Goal: Task Accomplishment & Management: Complete application form

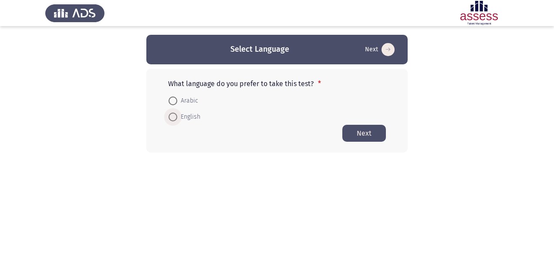
click at [175, 115] on span at bounding box center [172, 117] width 9 height 9
click at [175, 115] on input "English" at bounding box center [172, 117] width 9 height 9
radio input "true"
click at [366, 130] on button "Next" at bounding box center [364, 133] width 44 height 17
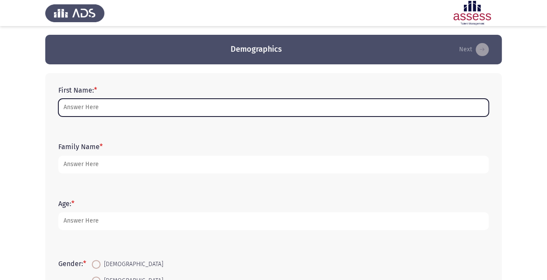
click at [228, 101] on input "First Name: *" at bounding box center [273, 108] width 431 height 18
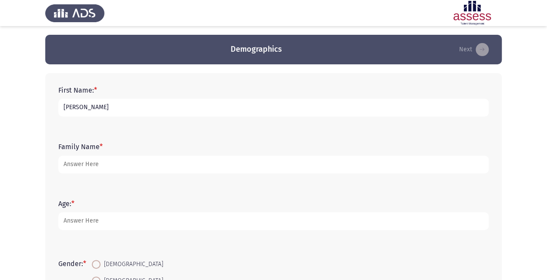
type input "[PERSON_NAME]"
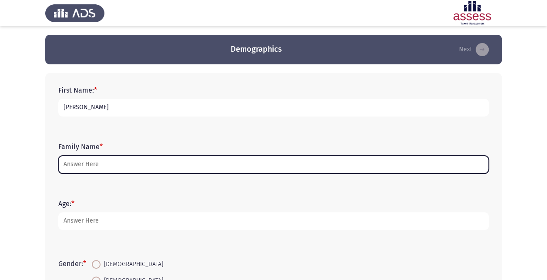
click at [270, 158] on input "Family Name *" at bounding box center [273, 165] width 431 height 18
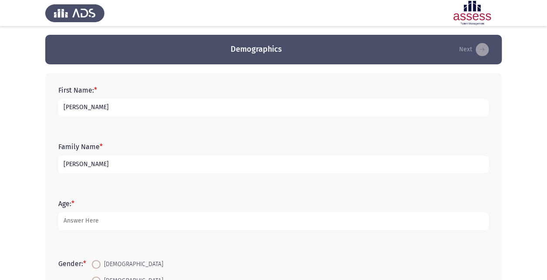
type input "[PERSON_NAME]"
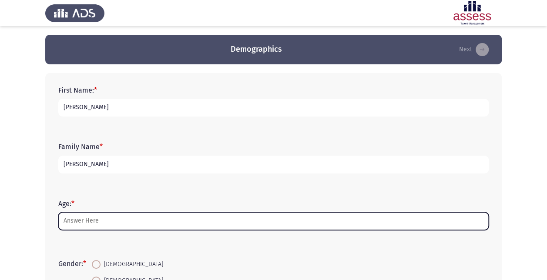
click at [182, 221] on input "Age: *" at bounding box center [273, 221] width 431 height 18
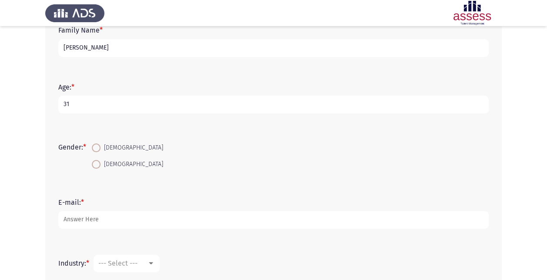
scroll to position [118, 0]
type input "31"
click at [98, 161] on span at bounding box center [96, 163] width 9 height 9
click at [98, 161] on input "[DEMOGRAPHIC_DATA]" at bounding box center [96, 163] width 9 height 9
radio input "true"
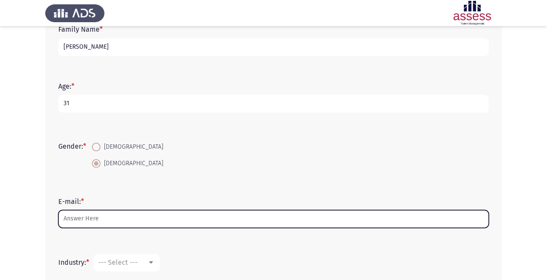
click at [109, 219] on input "E-mail: *" at bounding box center [273, 219] width 431 height 18
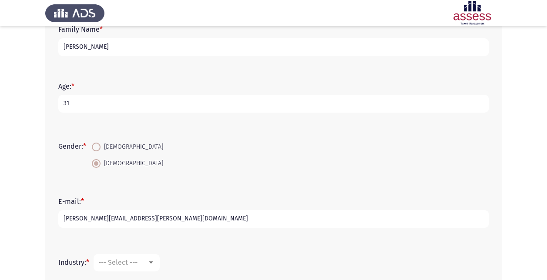
type input "[PERSON_NAME][EMAIL_ADDRESS][PERSON_NAME][DOMAIN_NAME]"
click at [123, 259] on span "--- Select ---" at bounding box center [117, 263] width 39 height 8
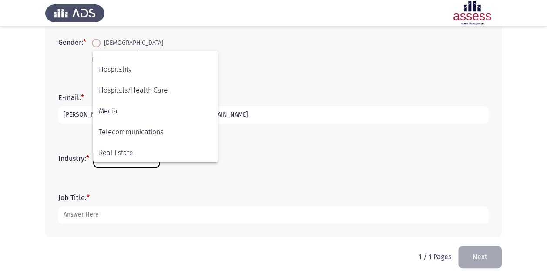
scroll to position [199, 0]
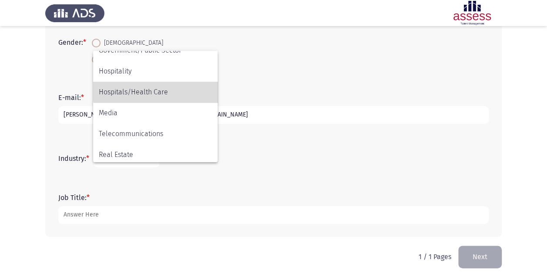
click at [162, 90] on span "Hospitals/Health Care" at bounding box center [155, 92] width 113 height 21
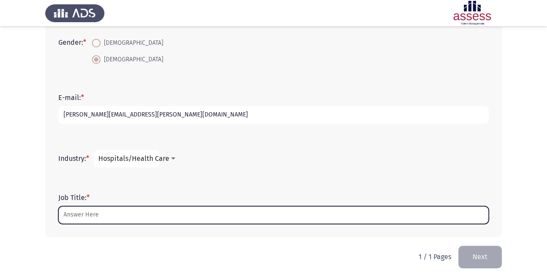
click at [104, 213] on input "Job Title: *" at bounding box center [273, 215] width 431 height 18
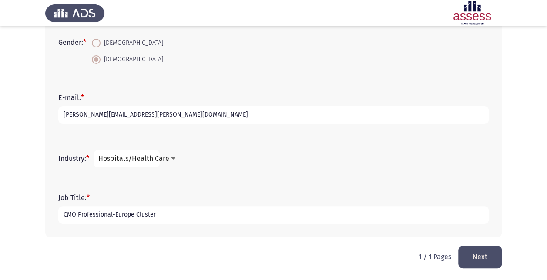
type input "CMO Professional-Europe Cluster"
click at [167, 159] on span "Hospitals/Health Care" at bounding box center [133, 159] width 71 height 8
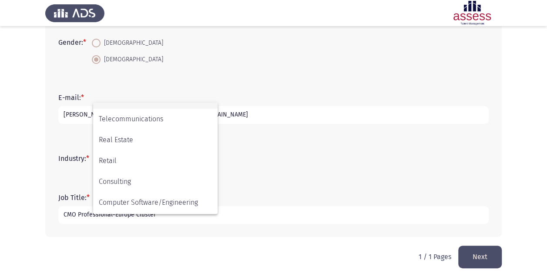
scroll to position [286, 0]
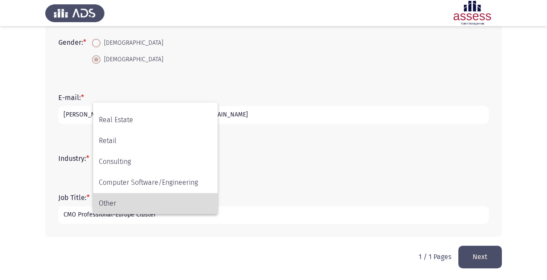
click at [163, 195] on span "Other" at bounding box center [155, 203] width 113 height 21
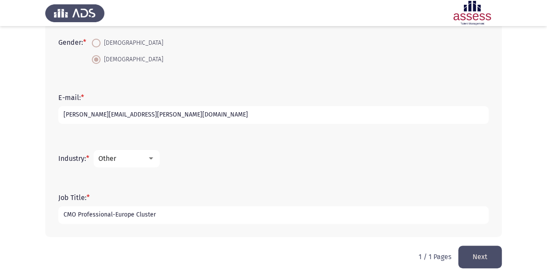
click at [138, 160] on div "Other" at bounding box center [122, 159] width 49 height 8
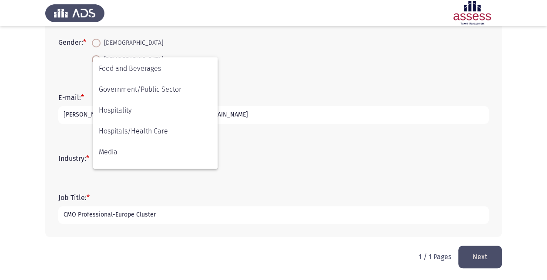
scroll to position [164, 0]
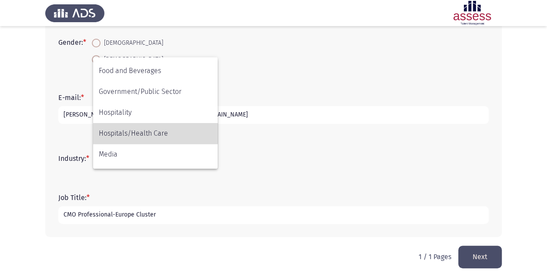
click at [152, 132] on span "Hospitals/Health Care" at bounding box center [155, 133] width 113 height 21
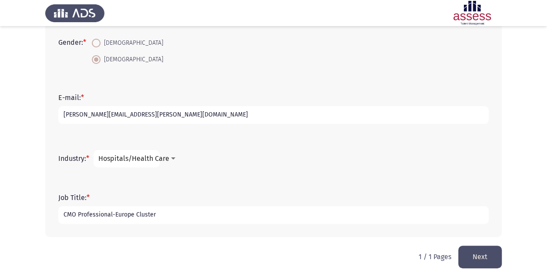
click at [481, 259] on button "Next" at bounding box center [480, 257] width 44 height 22
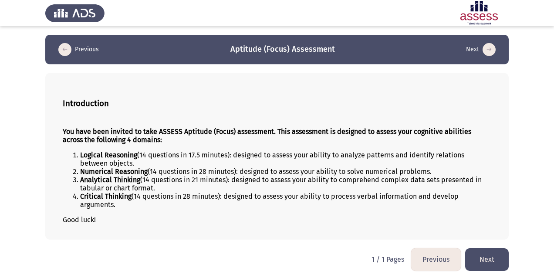
click at [488, 258] on button "Next" at bounding box center [487, 260] width 44 height 22
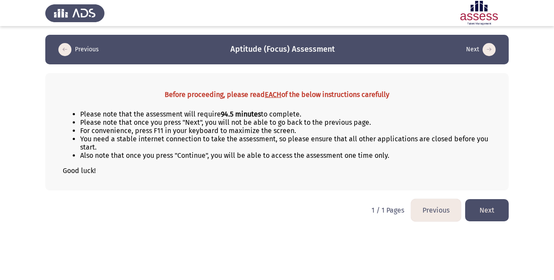
click at [491, 209] on button "Next" at bounding box center [487, 210] width 44 height 22
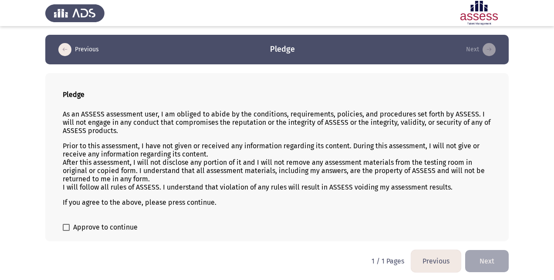
click at [71, 225] on label "Approve to continue" at bounding box center [100, 227] width 75 height 10
click at [66, 231] on input "Approve to continue" at bounding box center [66, 231] width 0 height 0
checkbox input "true"
click at [492, 260] on button "Next" at bounding box center [487, 261] width 44 height 22
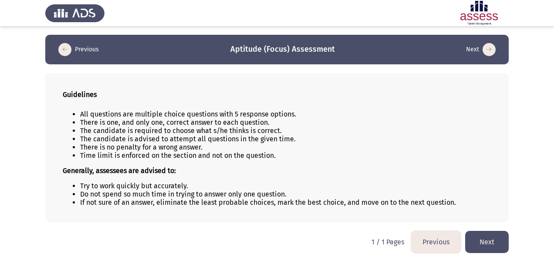
click at [486, 241] on button "Next" at bounding box center [487, 242] width 44 height 22
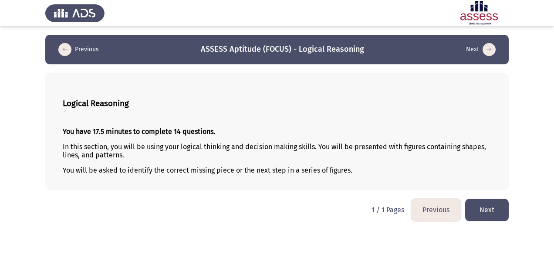
click at [485, 210] on button "Next" at bounding box center [487, 210] width 44 height 22
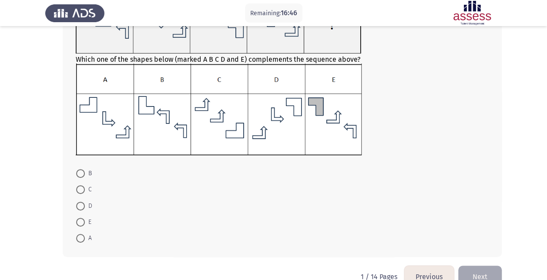
scroll to position [93, 0]
click at [82, 188] on span at bounding box center [80, 189] width 9 height 9
click at [82, 188] on input "C" at bounding box center [80, 189] width 9 height 9
radio input "true"
click at [480, 268] on button "Next" at bounding box center [480, 276] width 44 height 22
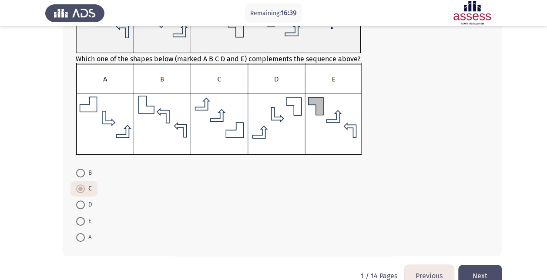
scroll to position [0, 0]
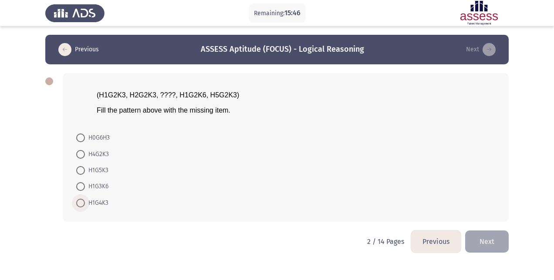
click at [98, 205] on span "H1G4K3" at bounding box center [97, 203] width 24 height 10
click at [85, 205] on input "H1G4K3" at bounding box center [80, 203] width 9 height 9
radio input "true"
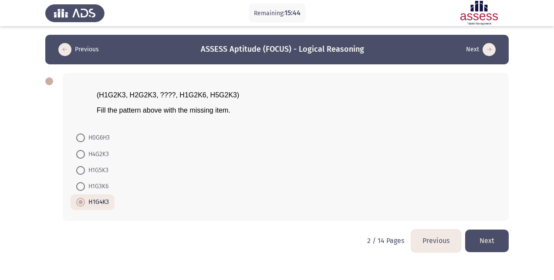
click at [488, 242] on button "Next" at bounding box center [487, 241] width 44 height 22
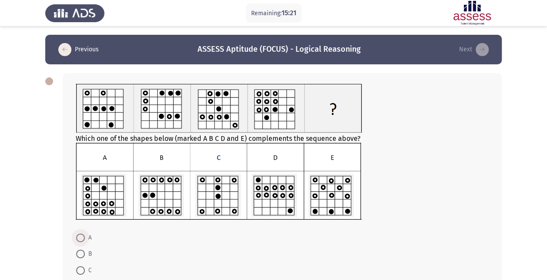
click at [85, 234] on span "A" at bounding box center [88, 238] width 7 height 10
click at [85, 234] on input "A" at bounding box center [80, 238] width 9 height 9
radio input "true"
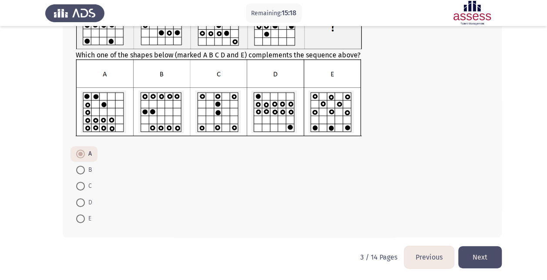
click at [483, 257] on button "Next" at bounding box center [480, 257] width 44 height 22
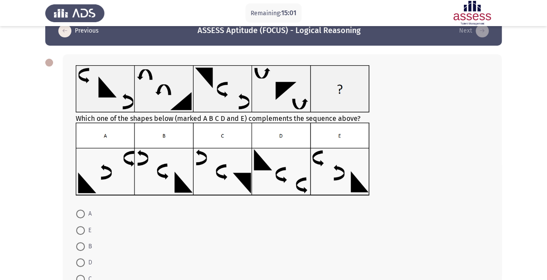
scroll to position [20, 0]
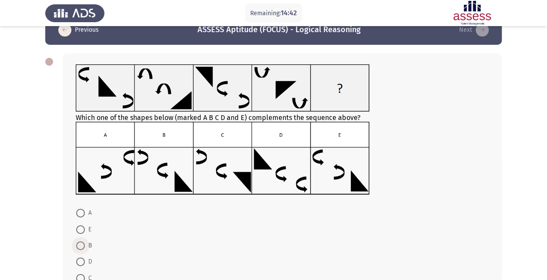
click at [78, 244] on span at bounding box center [80, 246] width 9 height 9
click at [78, 244] on input "B" at bounding box center [80, 246] width 9 height 9
radio input "true"
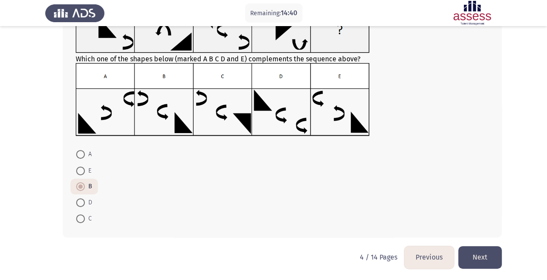
click at [489, 255] on button "Next" at bounding box center [480, 257] width 44 height 22
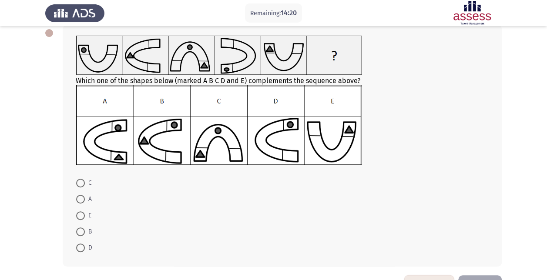
scroll to position [49, 0]
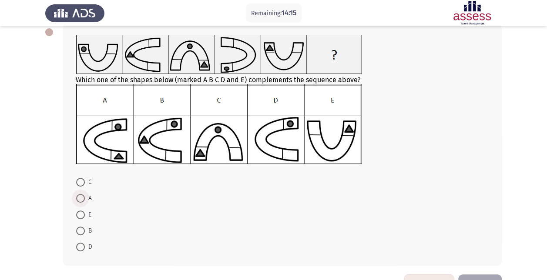
click at [82, 197] on span at bounding box center [80, 198] width 9 height 9
click at [82, 197] on input "A" at bounding box center [80, 198] width 9 height 9
radio input "true"
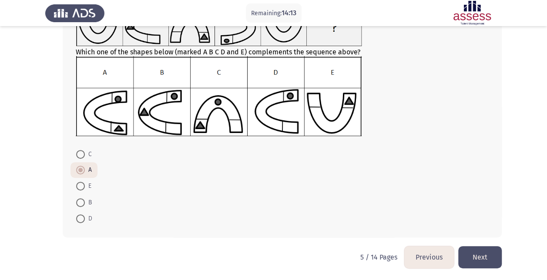
click at [482, 251] on button "Next" at bounding box center [480, 257] width 44 height 22
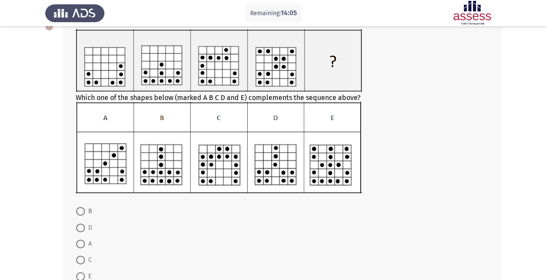
scroll to position [55, 0]
click at [84, 242] on span at bounding box center [80, 243] width 9 height 9
click at [84, 242] on input "A" at bounding box center [80, 243] width 9 height 9
radio input "true"
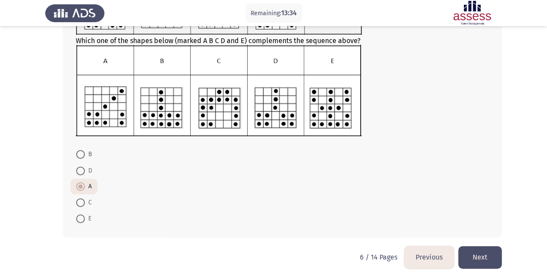
click at [486, 256] on button "Next" at bounding box center [480, 257] width 44 height 22
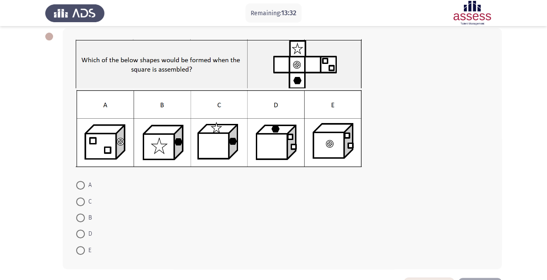
scroll to position [46, 0]
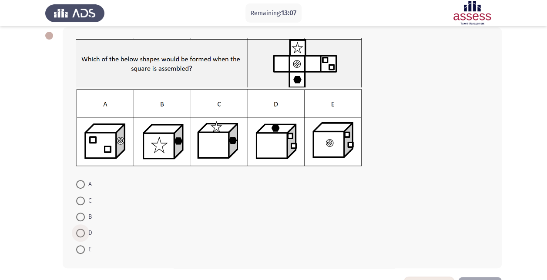
click at [82, 236] on span at bounding box center [80, 233] width 9 height 9
click at [82, 236] on input "D" at bounding box center [80, 233] width 9 height 9
radio input "true"
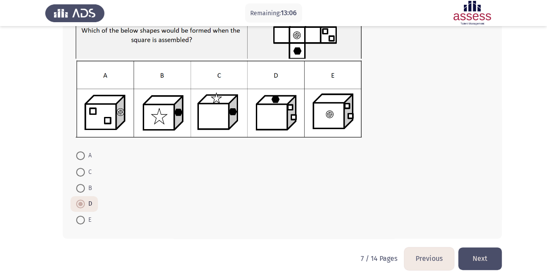
scroll to position [75, 0]
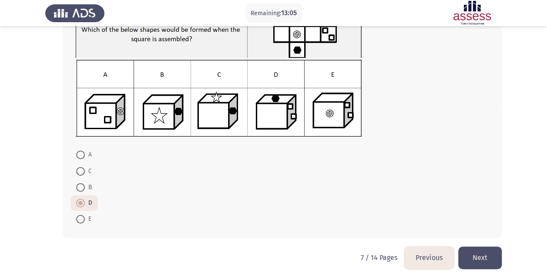
click at [481, 253] on button "Next" at bounding box center [480, 258] width 44 height 22
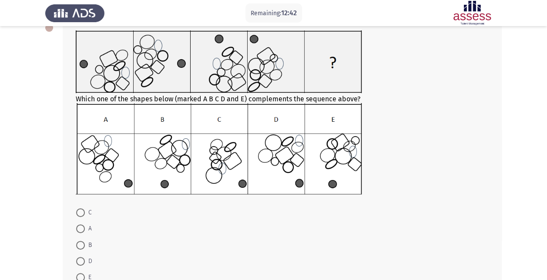
scroll to position [112, 0]
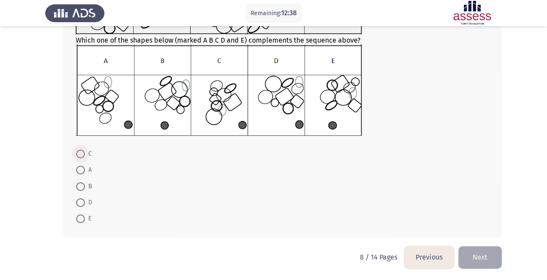
click at [83, 152] on span at bounding box center [80, 154] width 9 height 9
click at [83, 152] on input "C" at bounding box center [80, 154] width 9 height 9
radio input "true"
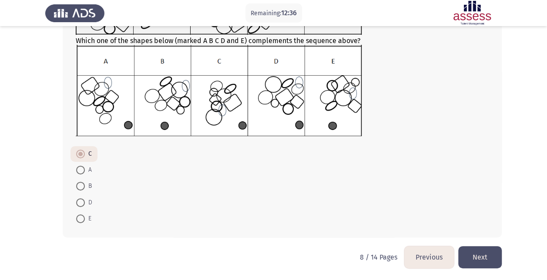
click at [487, 259] on button "Next" at bounding box center [480, 257] width 44 height 22
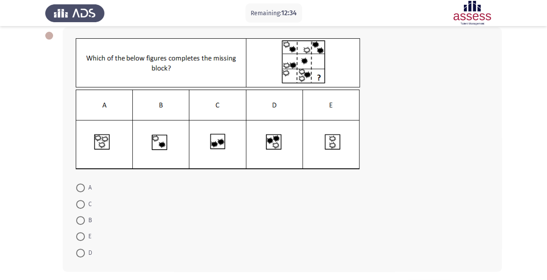
scroll to position [44, 0]
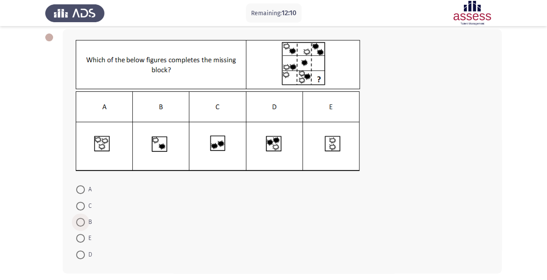
click at [82, 222] on span at bounding box center [80, 222] width 9 height 9
click at [82, 222] on input "B" at bounding box center [80, 222] width 9 height 9
radio input "true"
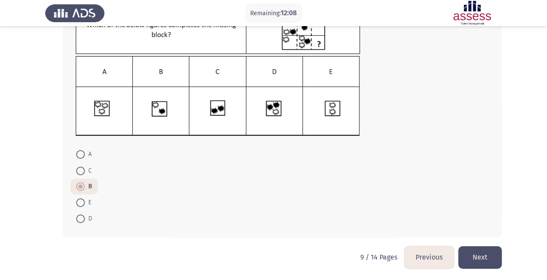
click at [481, 251] on button "Next" at bounding box center [480, 257] width 44 height 22
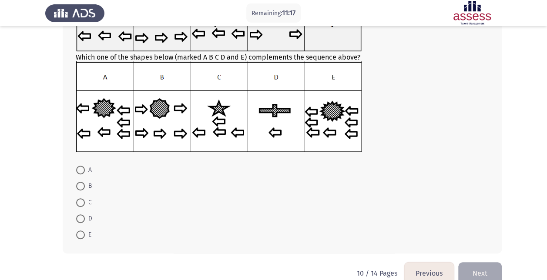
scroll to position [96, 0]
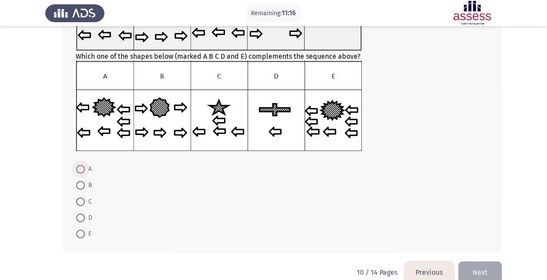
click at [78, 165] on span at bounding box center [80, 169] width 9 height 9
click at [78, 165] on input "A" at bounding box center [80, 169] width 9 height 9
radio input "true"
click at [491, 265] on button "Next" at bounding box center [480, 272] width 44 height 22
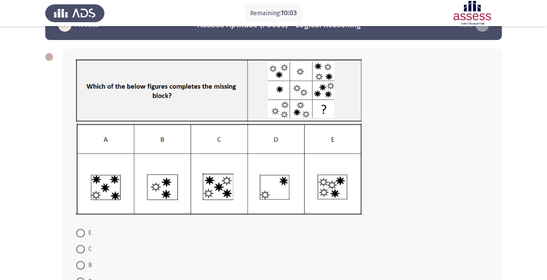
scroll to position [24, 0]
click at [82, 247] on span at bounding box center [80, 250] width 9 height 9
click at [82, 247] on input "C" at bounding box center [80, 250] width 9 height 9
radio input "true"
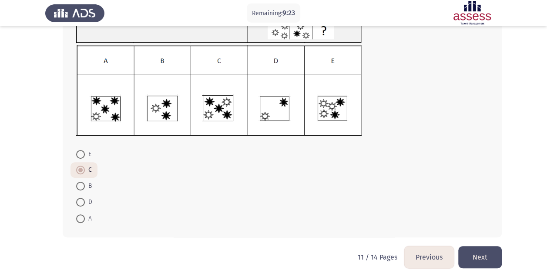
click at [477, 263] on button "Next" at bounding box center [480, 257] width 44 height 22
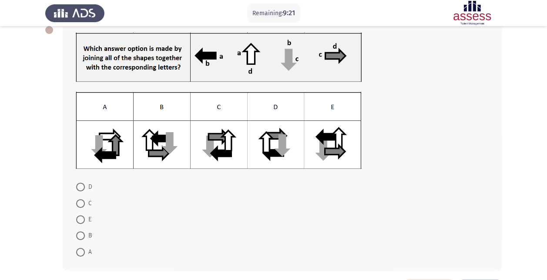
scroll to position [57, 0]
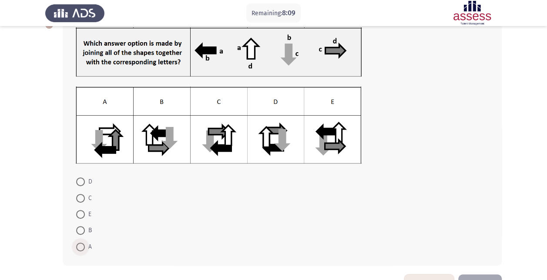
click at [85, 243] on span "A" at bounding box center [88, 247] width 7 height 10
click at [85, 243] on input "A" at bounding box center [80, 247] width 9 height 9
radio input "true"
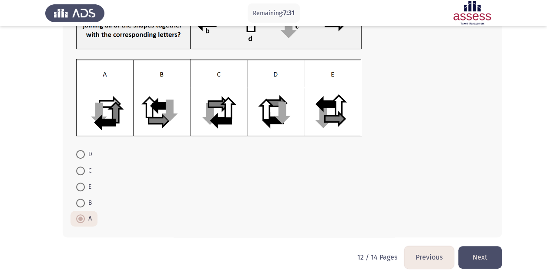
click at [489, 261] on button "Next" at bounding box center [480, 257] width 44 height 22
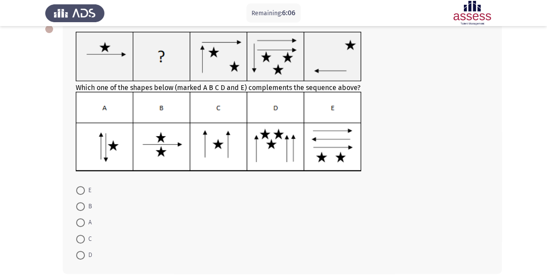
scroll to position [50, 0]
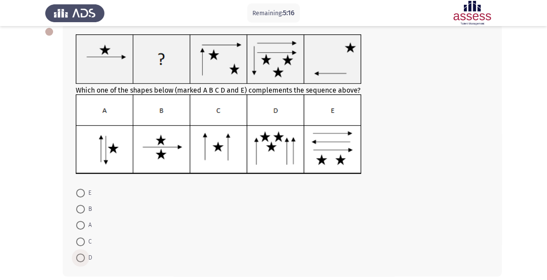
click at [80, 256] on span at bounding box center [80, 258] width 9 height 9
click at [80, 256] on input "D" at bounding box center [80, 258] width 9 height 9
radio input "true"
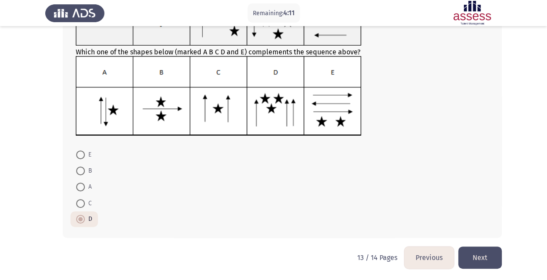
click at [495, 254] on button "Next" at bounding box center [480, 258] width 44 height 22
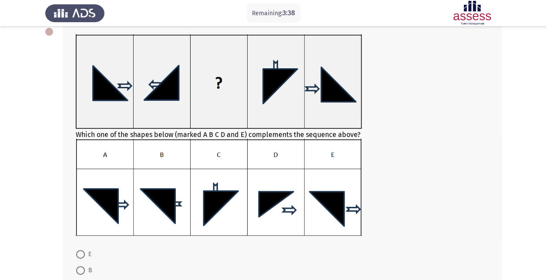
scroll to position [104, 0]
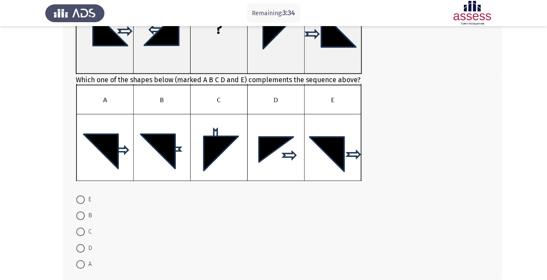
click at [76, 230] on mat-radio-button "C" at bounding box center [84, 232] width 27 height 16
click at [83, 231] on span at bounding box center [80, 232] width 9 height 9
click at [83, 231] on input "C" at bounding box center [80, 232] width 9 height 9
radio input "true"
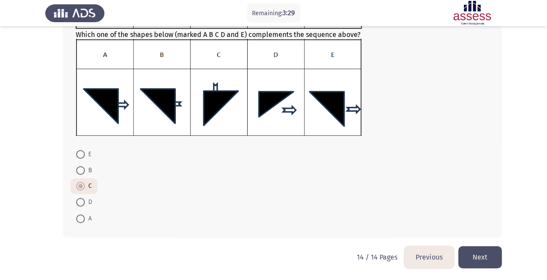
click at [481, 257] on button "Next" at bounding box center [480, 257] width 44 height 22
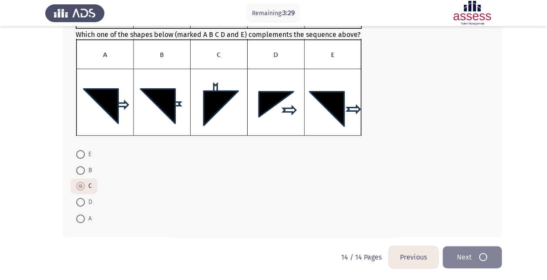
scroll to position [0, 0]
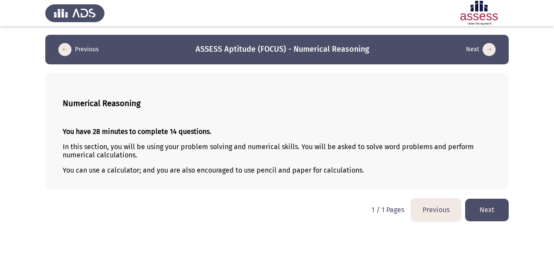
click at [483, 209] on button "Next" at bounding box center [487, 210] width 44 height 22
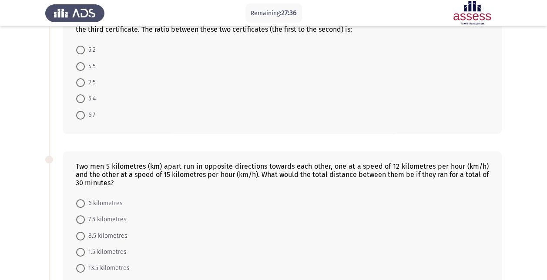
scroll to position [45, 0]
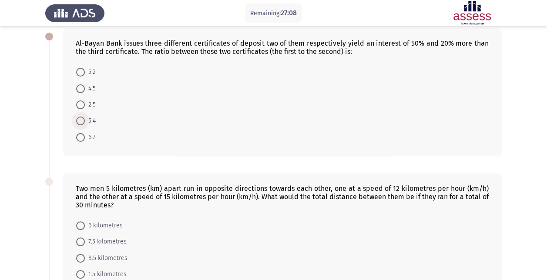
click at [81, 121] on span at bounding box center [80, 121] width 9 height 9
click at [81, 121] on input "5:4" at bounding box center [80, 121] width 9 height 9
radio input "true"
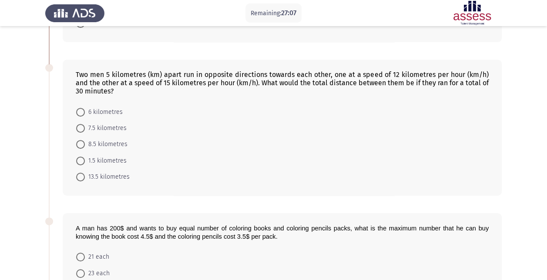
scroll to position [160, 0]
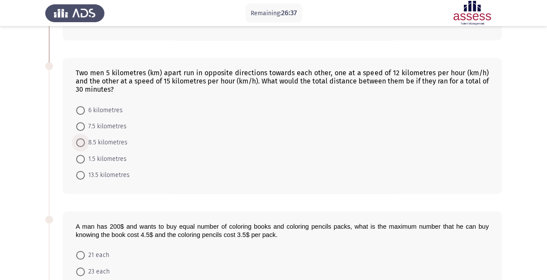
click at [81, 141] on span at bounding box center [80, 142] width 9 height 9
click at [81, 141] on input "8.5 kilometres" at bounding box center [80, 142] width 9 height 9
radio input "true"
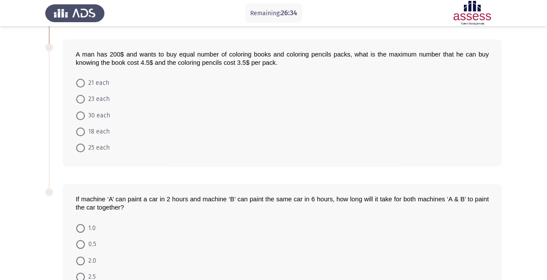
scroll to position [330, 0]
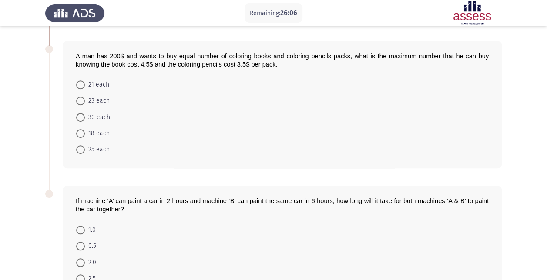
click at [83, 149] on span at bounding box center [80, 149] width 9 height 9
click at [83, 149] on input "25 each" at bounding box center [80, 149] width 9 height 9
radio input "true"
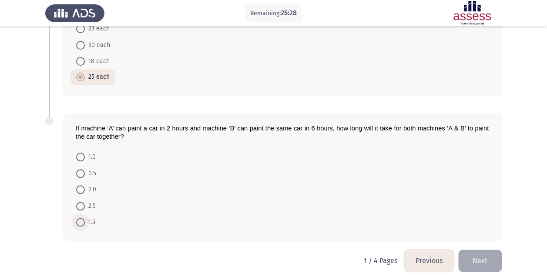
click at [81, 218] on span at bounding box center [80, 222] width 9 height 9
click at [81, 218] on input "1.5" at bounding box center [80, 222] width 9 height 9
radio input "true"
click at [480, 254] on button "Next" at bounding box center [480, 261] width 44 height 22
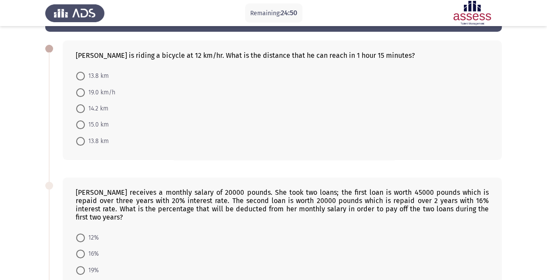
scroll to position [30, 0]
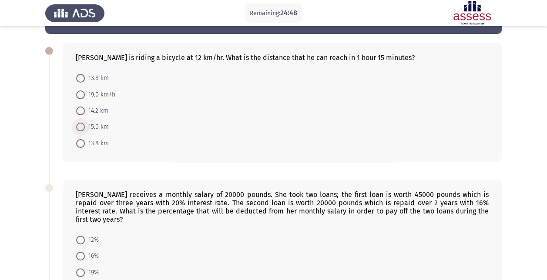
click at [96, 124] on span "15.0 km" at bounding box center [97, 127] width 24 height 10
click at [85, 124] on input "15.0 km" at bounding box center [80, 127] width 9 height 9
radio input "true"
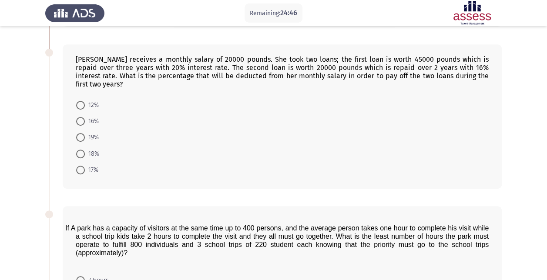
scroll to position [165, 0]
click at [86, 100] on span "12%" at bounding box center [92, 105] width 14 height 10
click at [85, 101] on input "12%" at bounding box center [80, 105] width 9 height 9
radio input "true"
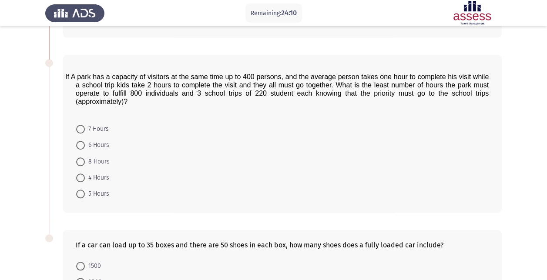
scroll to position [316, 0]
click at [84, 141] on span at bounding box center [80, 145] width 9 height 9
click at [84, 141] on input "6 Hours" at bounding box center [80, 145] width 9 height 9
radio input "true"
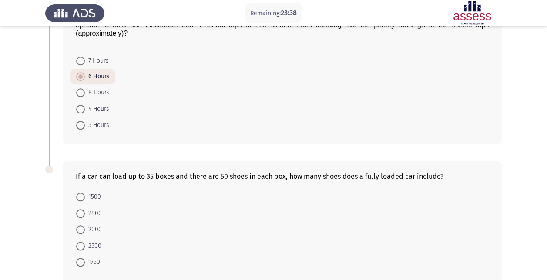
scroll to position [416, 0]
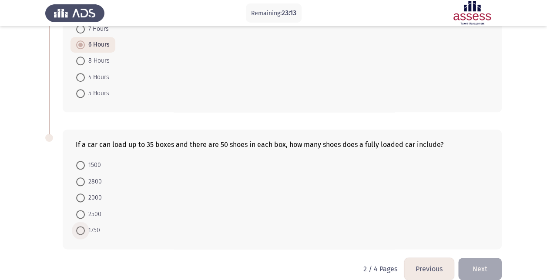
click at [88, 226] on span "1750" at bounding box center [92, 231] width 15 height 10
click at [85, 226] on input "1750" at bounding box center [80, 230] width 9 height 9
radio input "true"
click at [486, 258] on button "Next" at bounding box center [480, 269] width 44 height 22
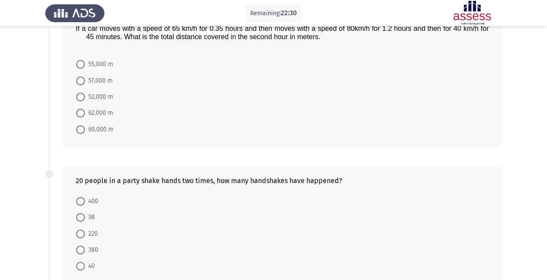
scroll to position [65, 0]
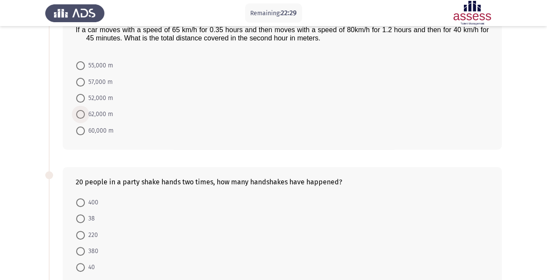
click at [104, 111] on span "62,000 m" at bounding box center [99, 114] width 28 height 10
click at [85, 111] on input "62,000 m" at bounding box center [80, 114] width 9 height 9
radio input "true"
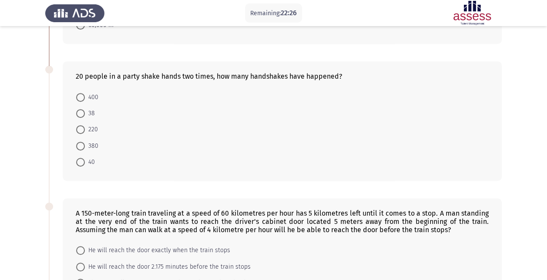
scroll to position [171, 0]
click at [97, 145] on span "380" at bounding box center [91, 145] width 13 height 10
click at [85, 145] on input "380" at bounding box center [80, 145] width 9 height 9
radio input "true"
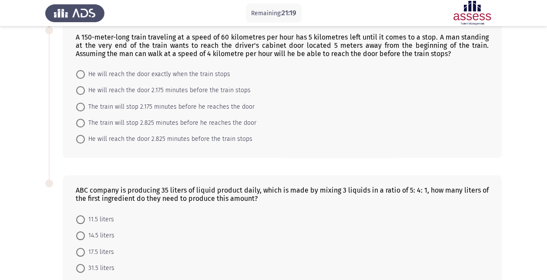
scroll to position [337, 0]
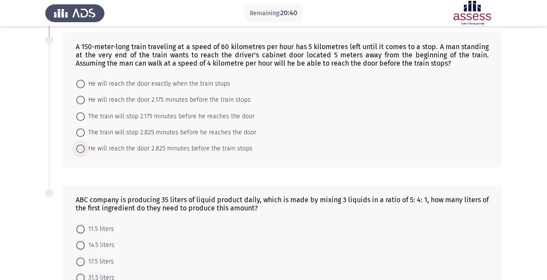
click at [146, 145] on span "He will reach the door 2.825 minutes before the train stops" at bounding box center [169, 149] width 168 height 10
click at [85, 145] on input "He will reach the door 2.825 minutes before the train stops" at bounding box center [80, 149] width 9 height 9
radio input "true"
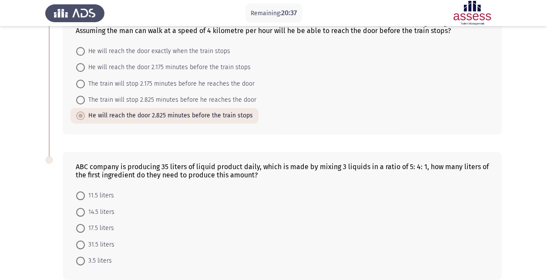
scroll to position [408, 0]
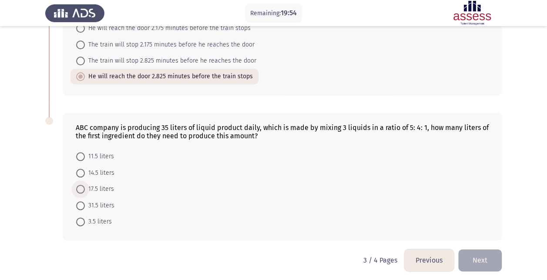
click at [98, 187] on span "17.5 liters" at bounding box center [99, 189] width 29 height 10
click at [85, 187] on input "17.5 liters" at bounding box center [80, 189] width 9 height 9
radio input "true"
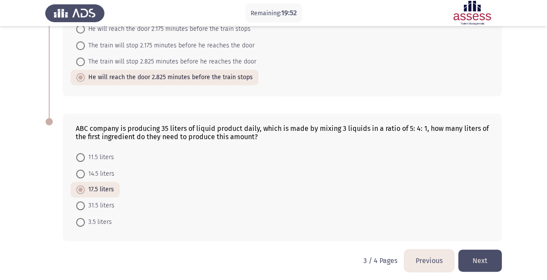
click at [479, 257] on button "Next" at bounding box center [480, 261] width 44 height 22
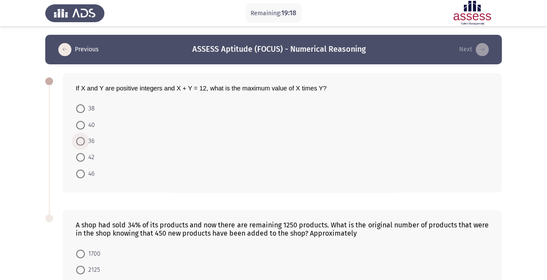
click at [86, 141] on span "36" at bounding box center [90, 141] width 10 height 10
click at [85, 141] on input "36" at bounding box center [80, 141] width 9 height 9
radio input "true"
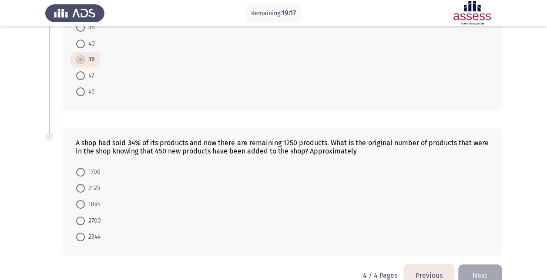
scroll to position [98, 0]
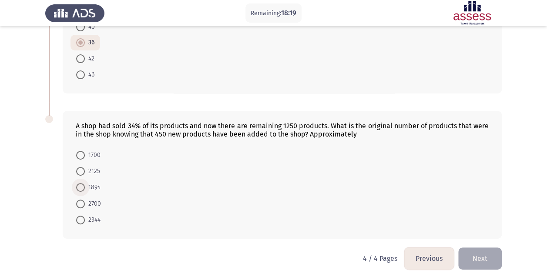
click at [86, 184] on span "1894" at bounding box center [93, 187] width 16 height 10
click at [85, 184] on input "1894" at bounding box center [80, 187] width 9 height 9
radio input "true"
click at [488, 259] on button "Next" at bounding box center [480, 258] width 44 height 22
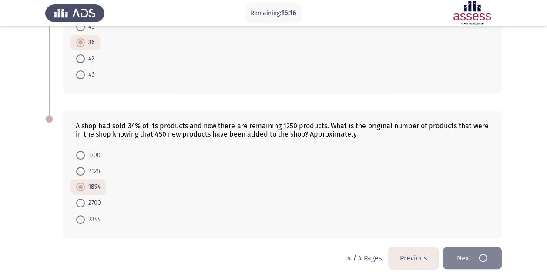
scroll to position [0, 0]
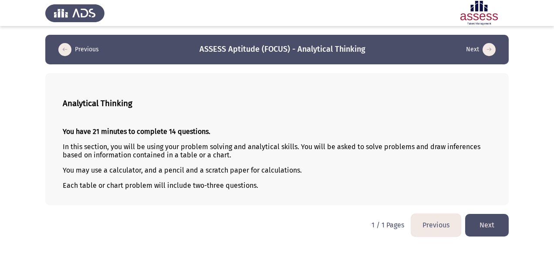
click at [492, 232] on button "Next" at bounding box center [487, 225] width 44 height 22
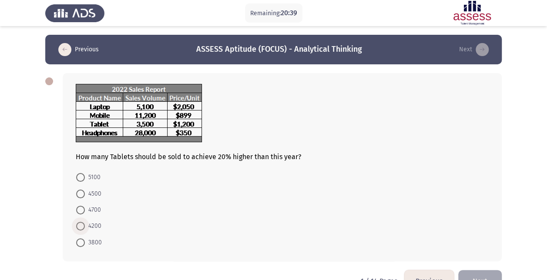
click at [93, 226] on span "4200" at bounding box center [93, 226] width 17 height 10
click at [85, 226] on input "4200" at bounding box center [80, 226] width 9 height 9
radio input "true"
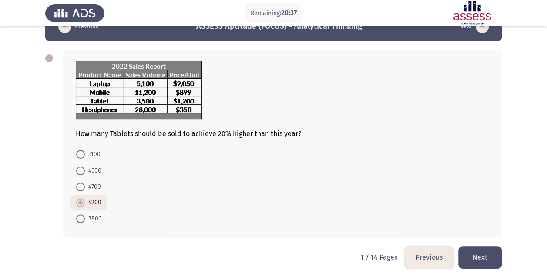
click at [486, 253] on button "Next" at bounding box center [480, 257] width 44 height 22
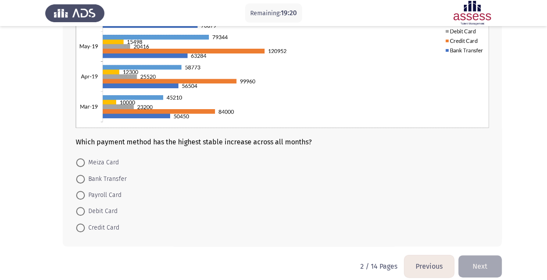
scroll to position [175, 0]
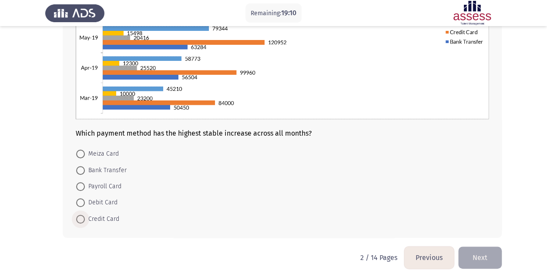
click at [111, 214] on span "Credit Card" at bounding box center [102, 219] width 34 height 10
click at [85, 215] on input "Credit Card" at bounding box center [80, 219] width 9 height 9
radio input "true"
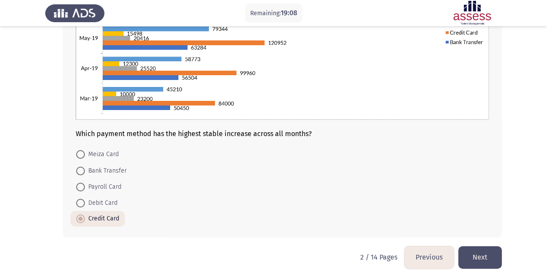
click at [485, 255] on button "Next" at bounding box center [480, 257] width 44 height 22
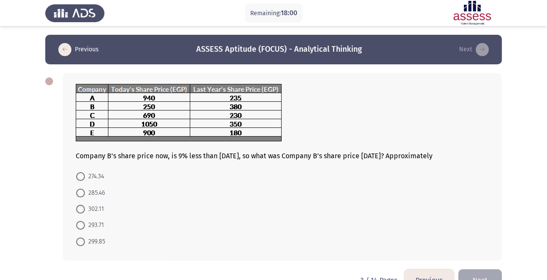
click at [88, 175] on span "274.34" at bounding box center [94, 177] width 19 height 10
click at [85, 175] on input "274.34" at bounding box center [80, 176] width 9 height 9
radio input "true"
click at [486, 273] on button "Next" at bounding box center [480, 280] width 44 height 22
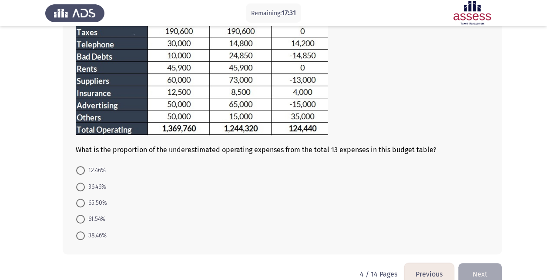
scroll to position [146, 0]
click at [95, 234] on span "38.46%" at bounding box center [96, 235] width 22 height 10
click at [85, 234] on input "38.46%" at bounding box center [80, 235] width 9 height 9
radio input "true"
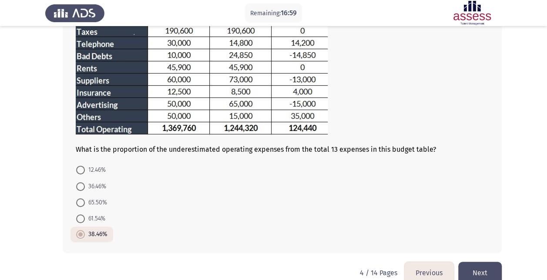
click at [477, 268] on button "Next" at bounding box center [480, 273] width 44 height 22
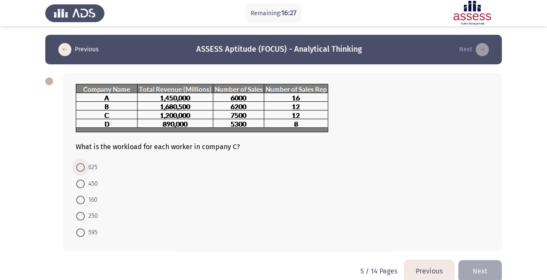
click at [87, 162] on span "625" at bounding box center [91, 167] width 13 height 10
click at [85, 163] on input "625" at bounding box center [80, 167] width 9 height 9
radio input "true"
click at [490, 268] on button "Next" at bounding box center [480, 270] width 44 height 22
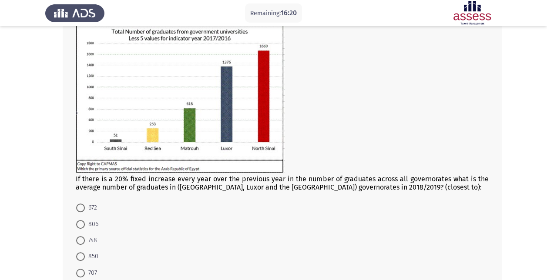
scroll to position [58, 0]
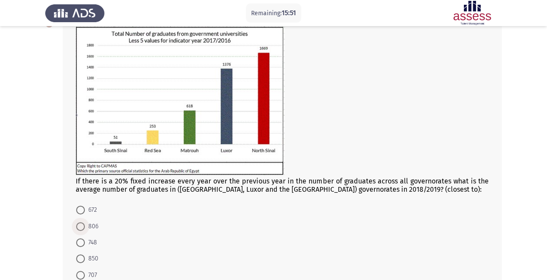
click at [91, 226] on span "806" at bounding box center [91, 227] width 13 height 10
click at [85, 226] on input "806" at bounding box center [80, 226] width 9 height 9
radio input "true"
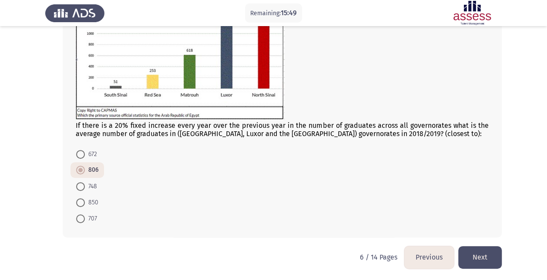
click at [485, 255] on button "Next" at bounding box center [480, 257] width 44 height 22
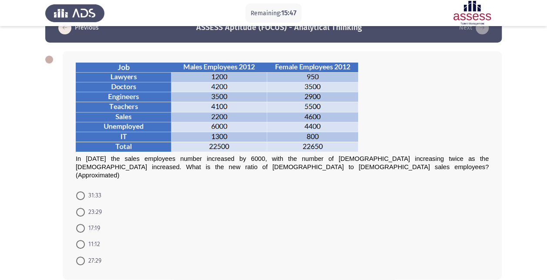
scroll to position [15, 0]
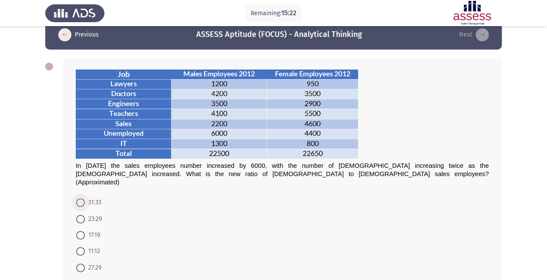
click at [93, 198] on span "31:33" at bounding box center [93, 203] width 17 height 10
click at [85, 199] on input "31:33" at bounding box center [80, 203] width 9 height 9
radio input "true"
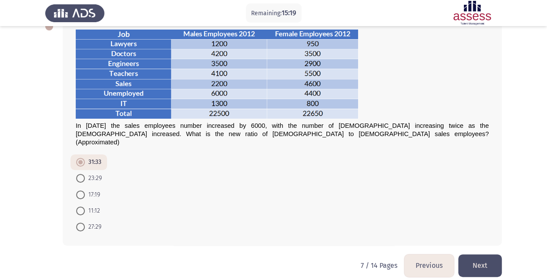
click at [485, 256] on button "Next" at bounding box center [480, 266] width 44 height 22
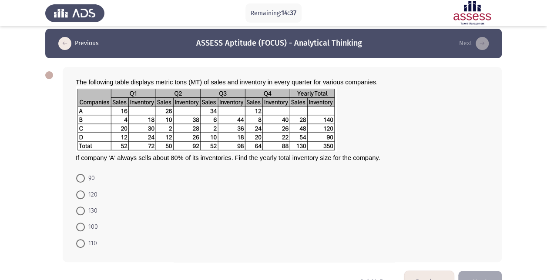
scroll to position [3, 0]
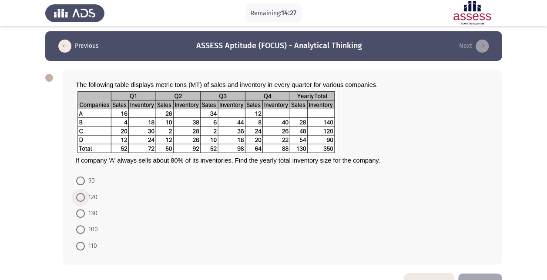
click at [83, 194] on span at bounding box center [80, 197] width 9 height 9
click at [83, 194] on input "120" at bounding box center [80, 197] width 9 height 9
radio input "true"
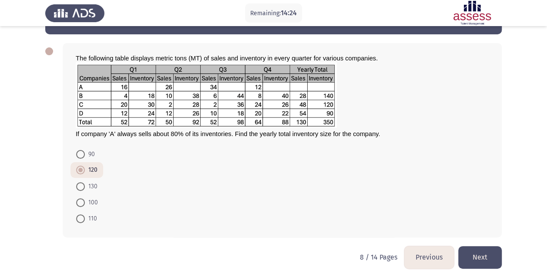
click at [476, 253] on button "Next" at bounding box center [480, 257] width 44 height 22
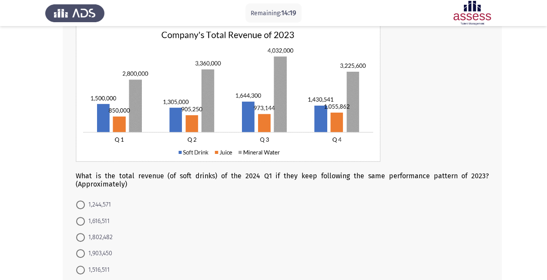
scroll to position [59, 0]
click at [99, 203] on span "1,244,571" at bounding box center [98, 205] width 26 height 10
click at [85, 203] on input "1,244,571" at bounding box center [80, 205] width 9 height 9
radio input "true"
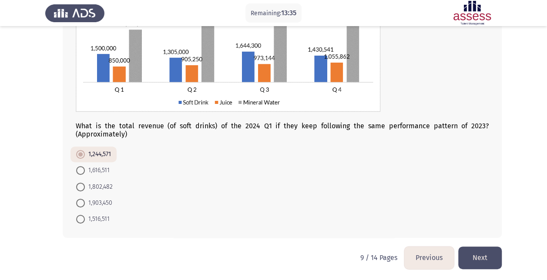
click at [477, 253] on button "Next" at bounding box center [480, 258] width 44 height 22
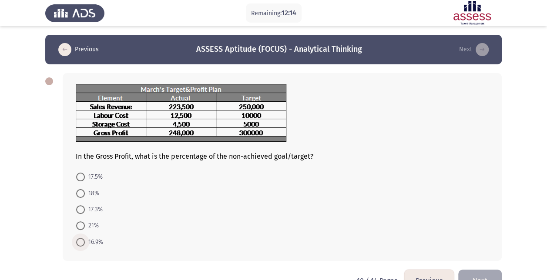
click at [98, 242] on span "16.9%" at bounding box center [94, 242] width 18 height 10
click at [85, 242] on input "16.9%" at bounding box center [80, 242] width 9 height 9
radio input "true"
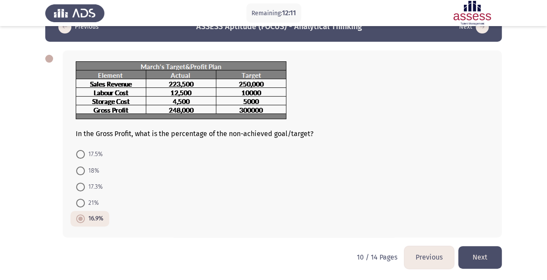
click at [488, 253] on button "Next" at bounding box center [480, 257] width 44 height 22
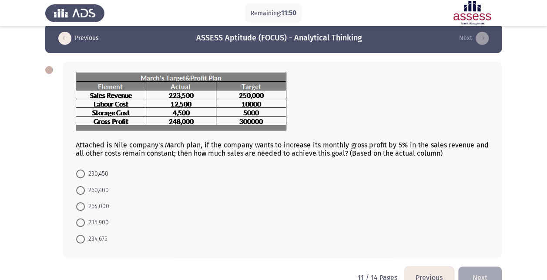
scroll to position [10, 0]
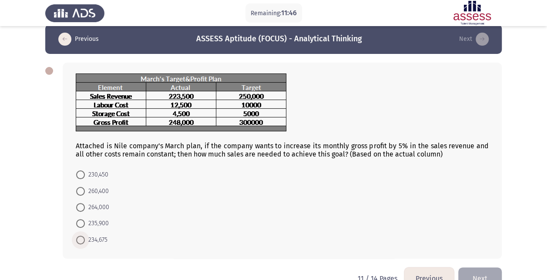
click at [94, 242] on span "234,675" at bounding box center [96, 240] width 23 height 10
click at [85, 242] on input "234,675" at bounding box center [80, 240] width 9 height 9
radio input "true"
click at [479, 273] on button "Next" at bounding box center [480, 278] width 44 height 22
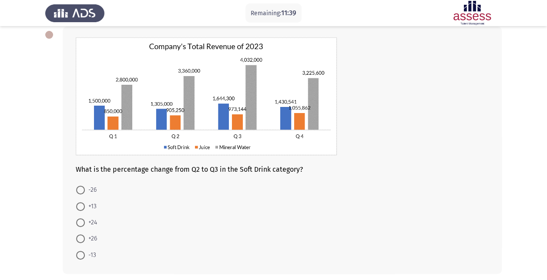
scroll to position [46, 0]
click at [77, 236] on span at bounding box center [80, 239] width 9 height 9
click at [77, 236] on input "+26" at bounding box center [80, 239] width 9 height 9
radio input "true"
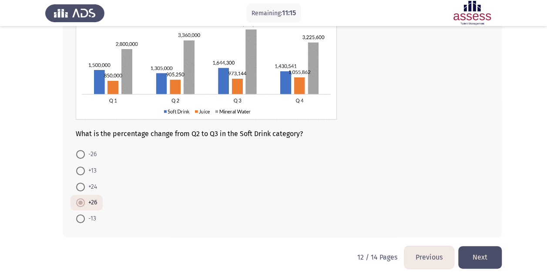
click at [490, 253] on button "Next" at bounding box center [480, 257] width 44 height 22
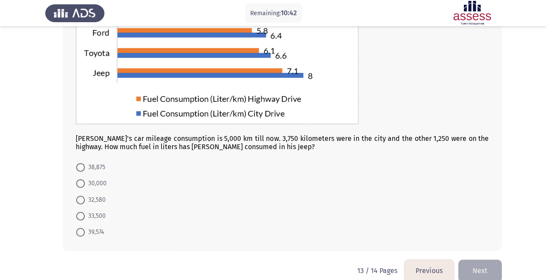
scroll to position [143, 0]
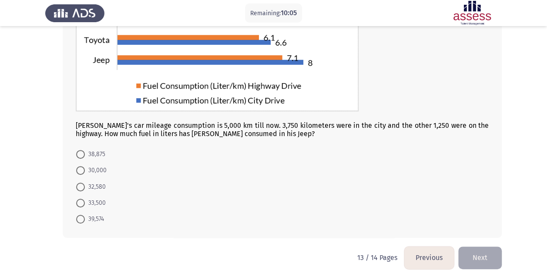
click at [91, 158] on span "38,875" at bounding box center [95, 154] width 20 height 10
click at [85, 158] on input "38,875" at bounding box center [80, 154] width 9 height 9
radio input "true"
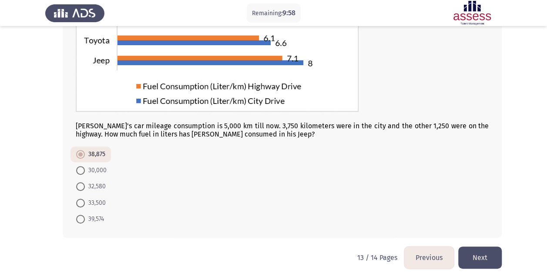
click at [479, 258] on button "Next" at bounding box center [480, 258] width 44 height 22
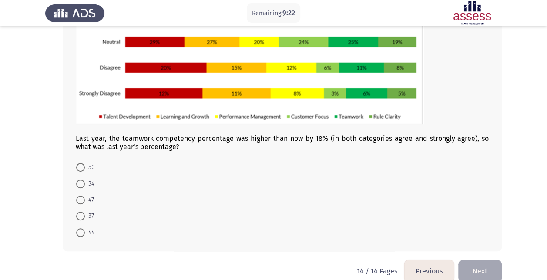
scroll to position [140, 0]
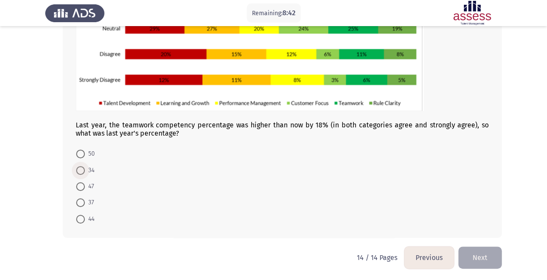
click at [89, 168] on span "34" at bounding box center [90, 170] width 10 height 10
click at [85, 168] on input "34" at bounding box center [80, 170] width 9 height 9
radio input "true"
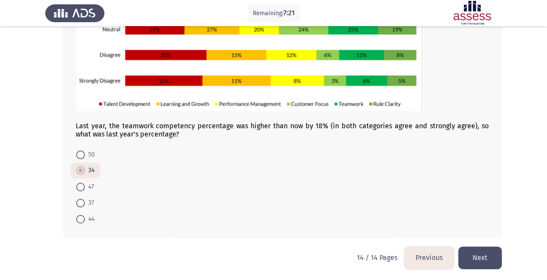
click at [478, 247] on button "Next" at bounding box center [480, 258] width 44 height 22
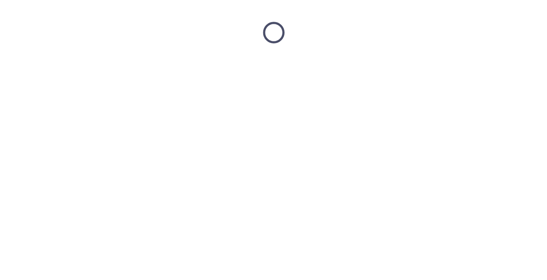
scroll to position [0, 0]
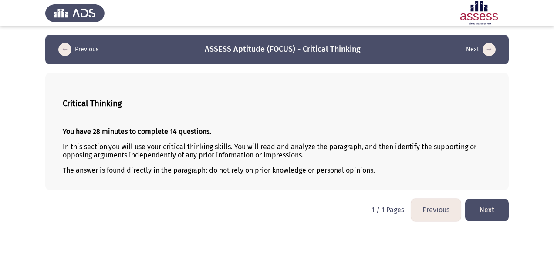
click at [485, 209] on button "Next" at bounding box center [487, 210] width 44 height 22
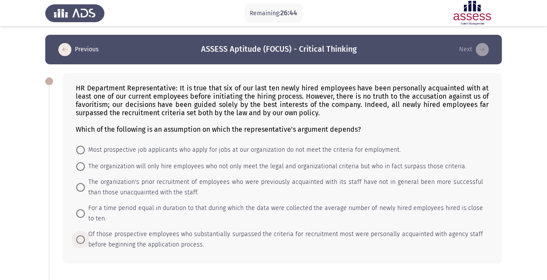
click at [186, 239] on span "Of those prospective employees who substantially surpassed the criteria for rec…" at bounding box center [284, 239] width 398 height 21
click at [85, 239] on input "Of those prospective employees who substantially surpassed the criteria for rec…" at bounding box center [80, 240] width 9 height 9
radio input "true"
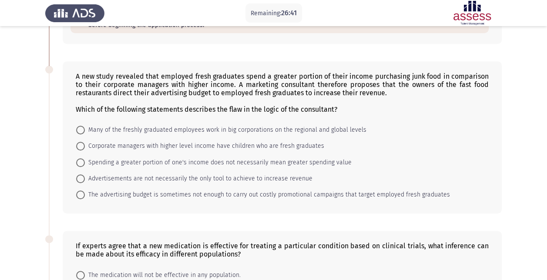
scroll to position [220, 0]
click at [284, 161] on span "Spending a greater portion of one's income does not necessarily mean greater sp…" at bounding box center [218, 162] width 267 height 10
click at [85, 161] on input "Spending a greater portion of one's income does not necessarily mean greater sp…" at bounding box center [80, 162] width 9 height 9
radio input "true"
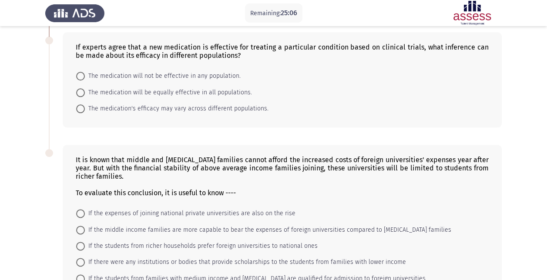
scroll to position [417, 0]
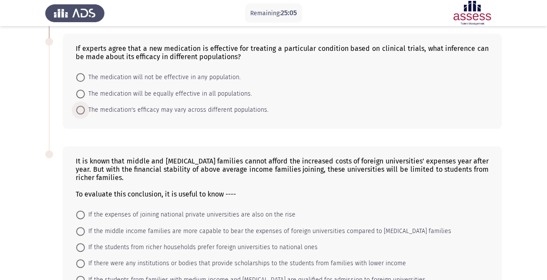
click at [182, 108] on span "The medication's efficacy may vary across different populations." at bounding box center [177, 110] width 184 height 10
click at [85, 108] on input "The medication's efficacy may vary across different populations." at bounding box center [80, 110] width 9 height 9
radio input "true"
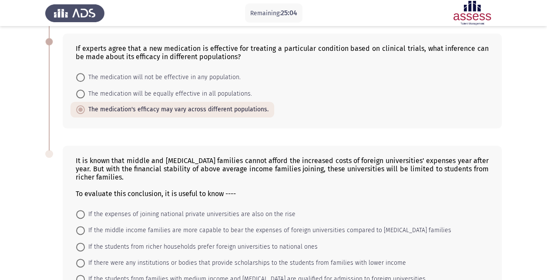
scroll to position [474, 0]
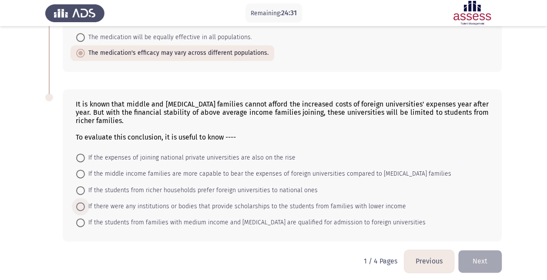
click at [118, 204] on span "If there were any institutions or bodies that provide scholarships to the stude…" at bounding box center [245, 207] width 321 height 10
click at [85, 204] on input "If there were any institutions or bodies that provide scholarships to the stude…" at bounding box center [80, 206] width 9 height 9
radio input "true"
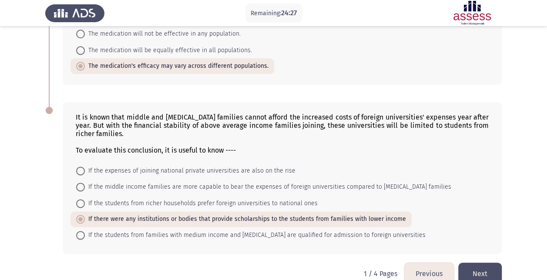
scroll to position [473, 0]
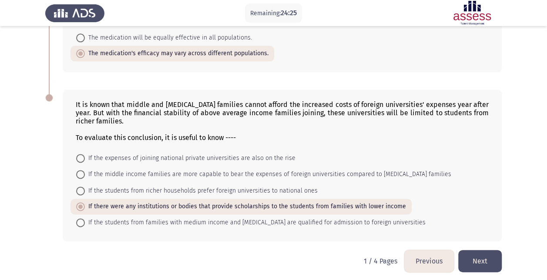
click at [481, 250] on button "Next" at bounding box center [480, 261] width 44 height 22
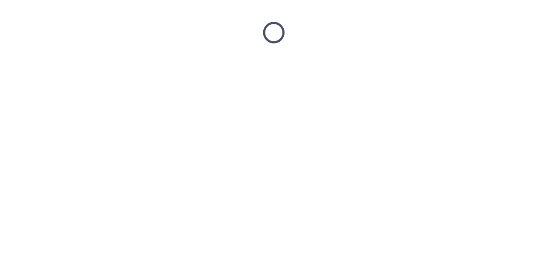
scroll to position [0, 0]
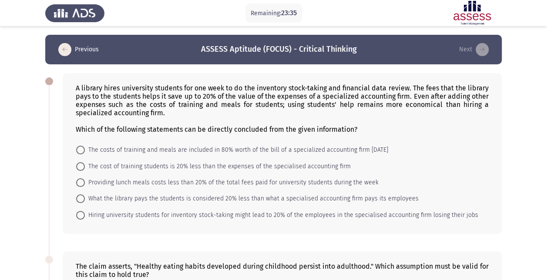
click at [146, 171] on mat-radio-button "The cost of training students is 20% less than the expenses of the specialised …" at bounding box center [214, 166] width 286 height 16
click at [157, 167] on span "The cost of training students is 20% less than the expenses of the specialised …" at bounding box center [218, 167] width 266 height 10
click at [85, 167] on input "The cost of training students is 20% less than the expenses of the specialised …" at bounding box center [80, 166] width 9 height 9
radio input "true"
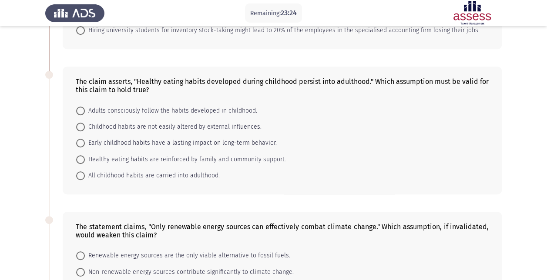
scroll to position [198, 0]
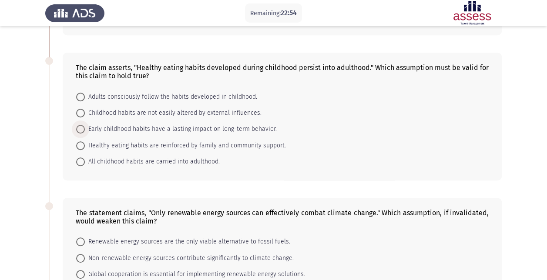
click at [118, 125] on span "Early childhood habits have a lasting impact on long-term behavior." at bounding box center [181, 129] width 192 height 10
click at [85, 125] on input "Early childhood habits have a lasting impact on long-term behavior." at bounding box center [80, 129] width 9 height 9
radio input "true"
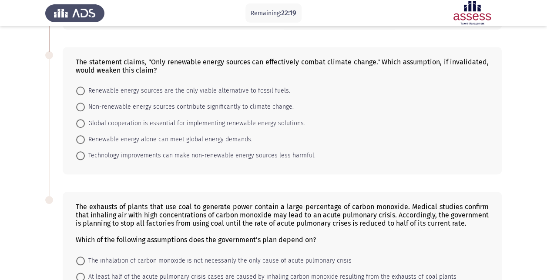
scroll to position [347, 0]
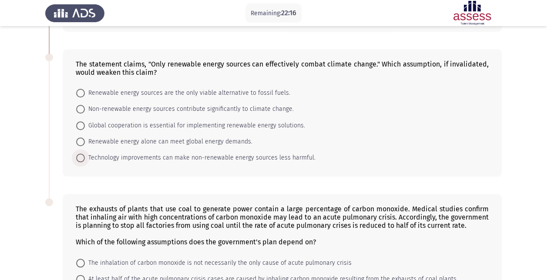
click at [218, 157] on span "Technology improvements can make non-renewable energy sources less harmful." at bounding box center [200, 158] width 231 height 10
click at [85, 157] on input "Technology improvements can make non-renewable energy sources less harmful." at bounding box center [80, 158] width 9 height 9
radio input "true"
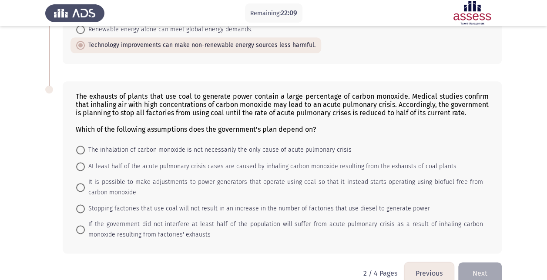
scroll to position [471, 0]
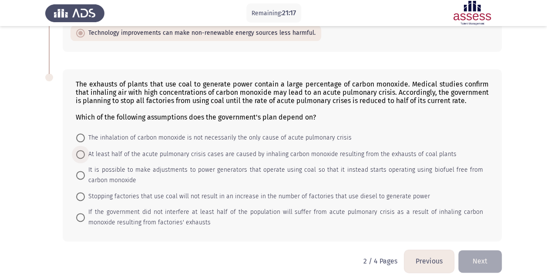
click at [142, 149] on span "At least half of the acute pulmonary crisis cases are caused by inhaling carbon…" at bounding box center [271, 154] width 372 height 10
click at [85, 150] on input "At least half of the acute pulmonary crisis cases are caused by inhaling carbon…" at bounding box center [80, 154] width 9 height 9
radio input "true"
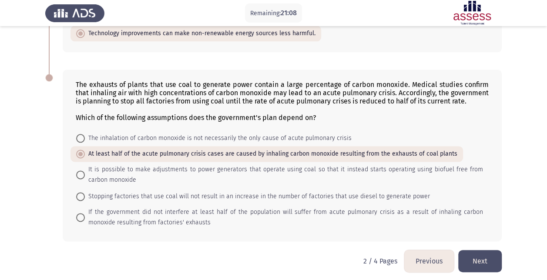
click at [483, 262] on button "Next" at bounding box center [480, 261] width 44 height 22
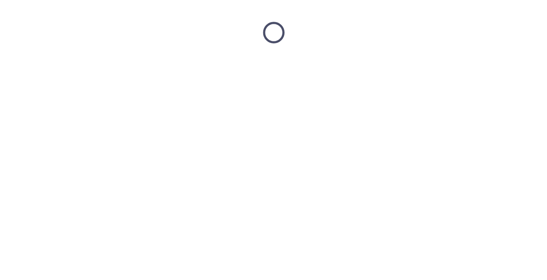
scroll to position [0, 0]
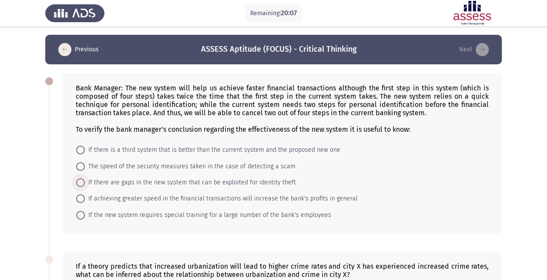
click at [246, 182] on span "If there are gaps in the new system that can be exploited for identity theft" at bounding box center [190, 183] width 211 height 10
click at [85, 182] on input "If there are gaps in the new system that can be exploited for identity theft" at bounding box center [80, 182] width 9 height 9
radio input "true"
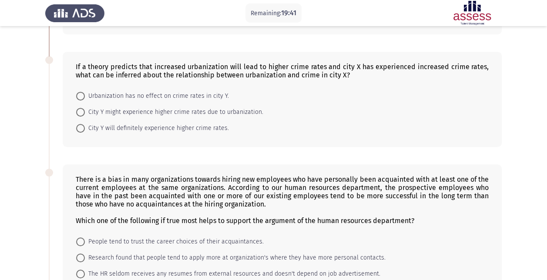
scroll to position [199, 0]
click at [162, 109] on span "City Y might experience higher crime rates due to urbanization." at bounding box center [174, 112] width 178 height 10
click at [85, 109] on input "City Y might experience higher crime rates due to urbanization." at bounding box center [80, 112] width 9 height 9
radio input "true"
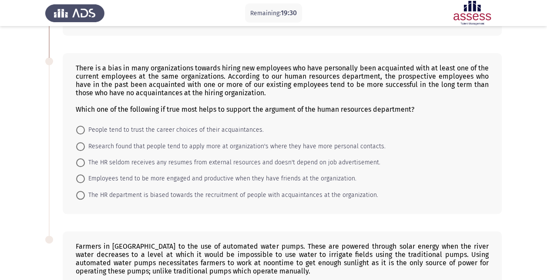
scroll to position [311, 0]
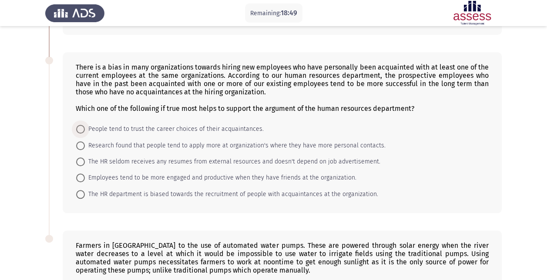
click at [200, 125] on span "People tend to trust the career choices of their acquaintances." at bounding box center [174, 129] width 179 height 10
click at [85, 125] on input "People tend to trust the career choices of their acquaintances." at bounding box center [80, 129] width 9 height 9
radio input "true"
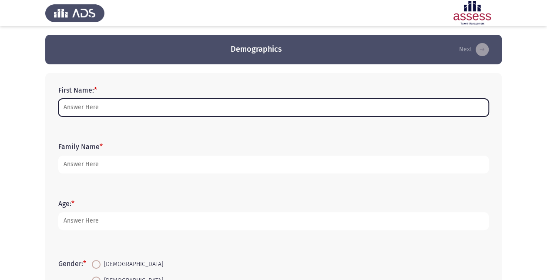
click at [114, 106] on input "First Name: *" at bounding box center [273, 108] width 431 height 18
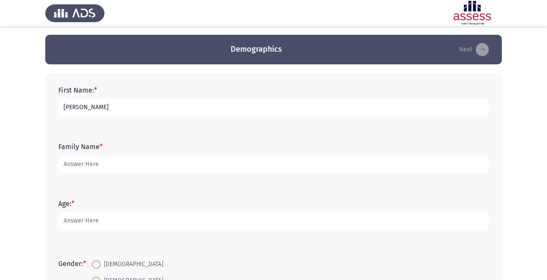
type input "[PERSON_NAME]"
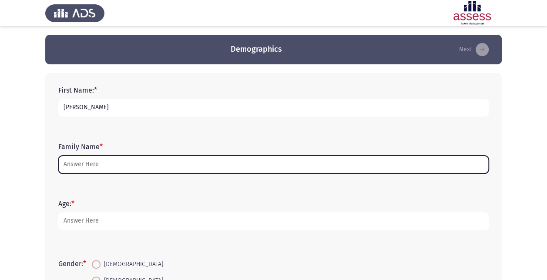
click at [229, 165] on input "Family Name *" at bounding box center [273, 165] width 431 height 18
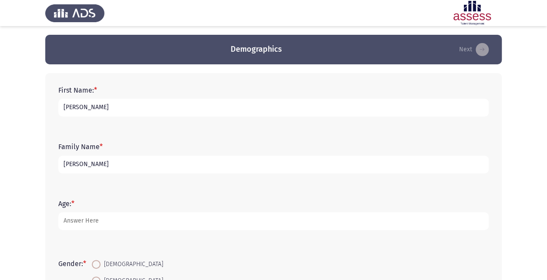
type input "[PERSON_NAME]"
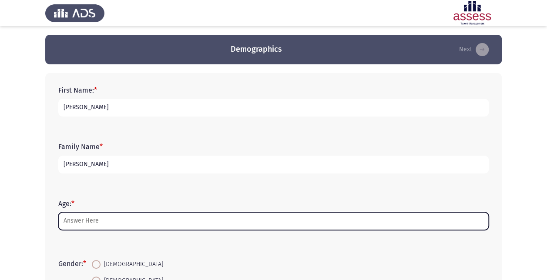
click at [159, 229] on input "Age: *" at bounding box center [273, 221] width 431 height 18
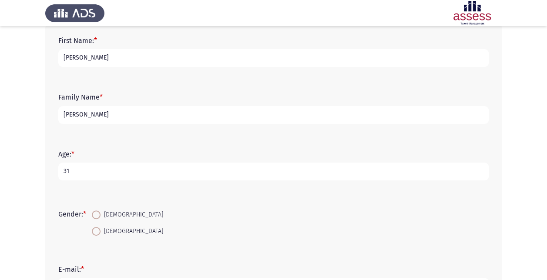
scroll to position [50, 0]
type input "31"
click at [121, 231] on span "[DEMOGRAPHIC_DATA]" at bounding box center [132, 231] width 63 height 10
click at [101, 231] on input "[DEMOGRAPHIC_DATA]" at bounding box center [96, 231] width 9 height 9
radio input "true"
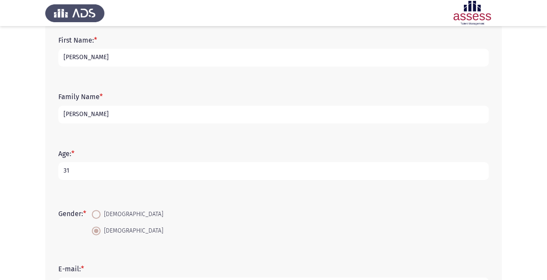
scroll to position [182, 0]
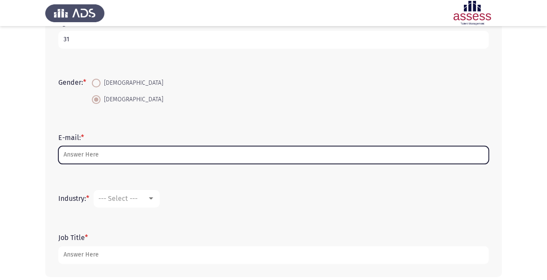
click at [126, 157] on input "E-mail: *" at bounding box center [273, 155] width 431 height 18
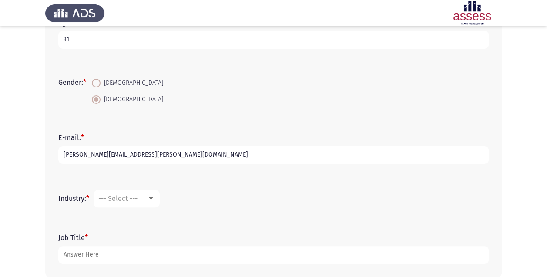
type input "[PERSON_NAME][EMAIL_ADDRESS][PERSON_NAME][DOMAIN_NAME]"
click at [139, 191] on mat-select "--- Select ---" at bounding box center [127, 198] width 66 height 17
click at [140, 195] on div "--- Select ---" at bounding box center [122, 199] width 49 height 8
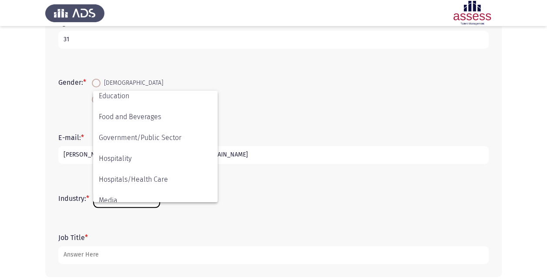
scroll to position [224, 0]
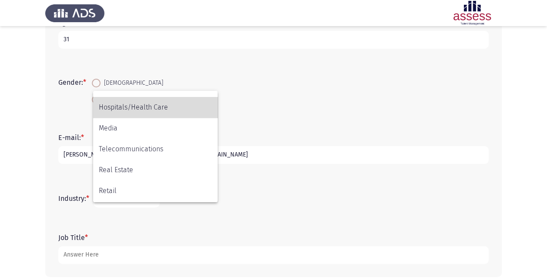
click at [137, 108] on span "Hospitals/Health Care" at bounding box center [155, 107] width 113 height 21
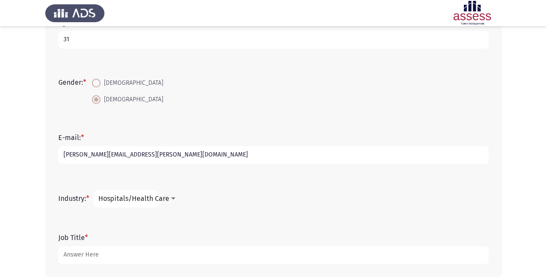
scroll to position [222, 0]
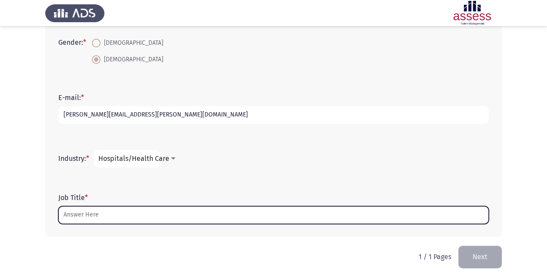
click at [108, 211] on input "Job Title *" at bounding box center [273, 215] width 431 height 18
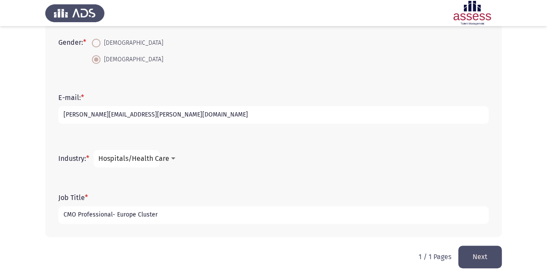
type input "CMO Professional- Europe Cluster"
click at [481, 261] on button "Next" at bounding box center [480, 257] width 44 height 22
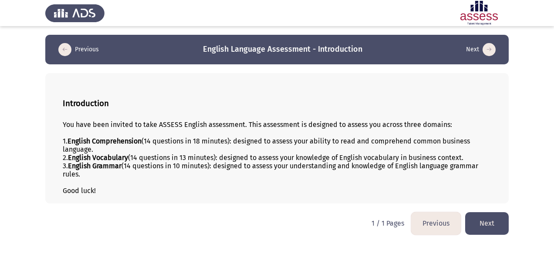
click at [494, 222] on button "Next" at bounding box center [487, 223] width 44 height 22
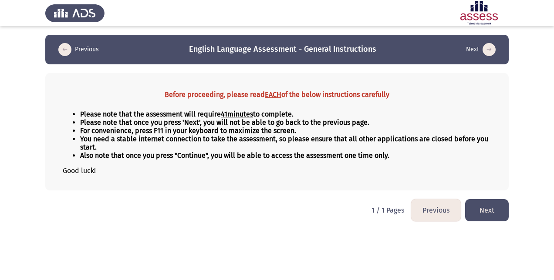
click at [485, 206] on button "Next" at bounding box center [487, 210] width 44 height 22
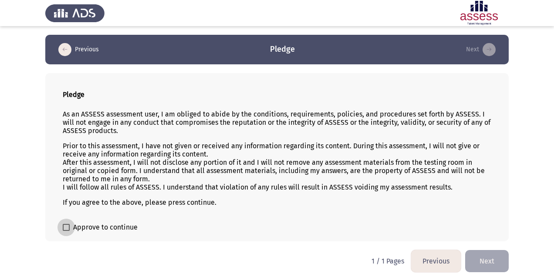
click at [65, 227] on span at bounding box center [66, 227] width 7 height 7
click at [66, 231] on input "Approve to continue" at bounding box center [66, 231] width 0 height 0
checkbox input "true"
click at [492, 261] on button "Next" at bounding box center [487, 261] width 44 height 22
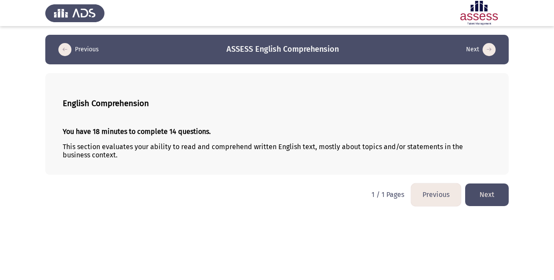
click at [483, 196] on button "Next" at bounding box center [487, 195] width 44 height 22
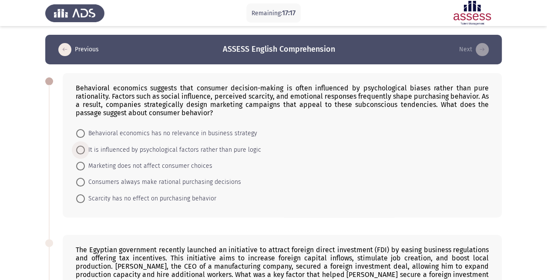
click at [197, 148] on span "It is influenced by psychological factors rather than pure logic" at bounding box center [173, 150] width 176 height 10
click at [85, 148] on input "It is influenced by psychological factors rather than pure logic" at bounding box center [80, 150] width 9 height 9
radio input "true"
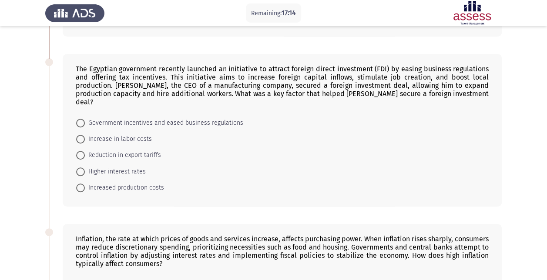
scroll to position [181, 0]
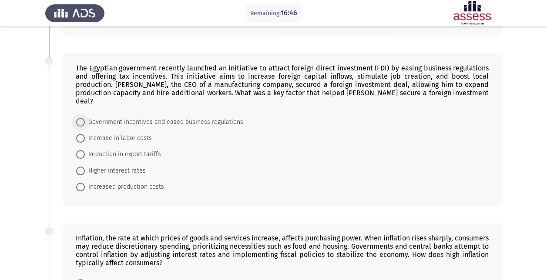
click at [136, 117] on span "Government incentives and eased business regulations" at bounding box center [164, 122] width 158 height 10
click at [85, 118] on input "Government incentives and eased business regulations" at bounding box center [80, 122] width 9 height 9
radio input "true"
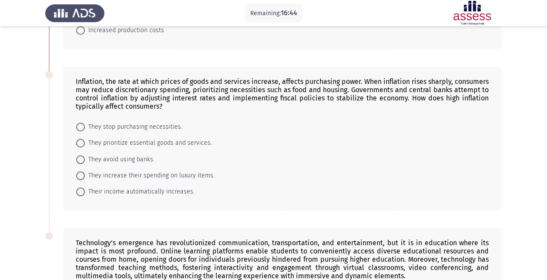
scroll to position [343, 0]
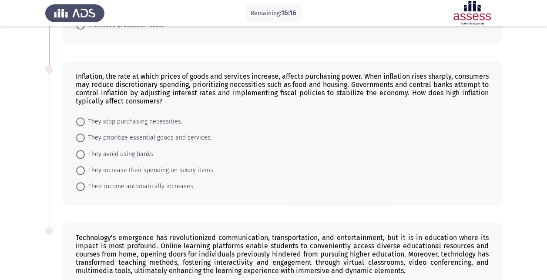
click at [167, 133] on span "They prioritize essential goods and services." at bounding box center [148, 138] width 127 height 10
click at [85, 134] on input "They prioritize essential goods and services." at bounding box center [80, 138] width 9 height 9
radio input "true"
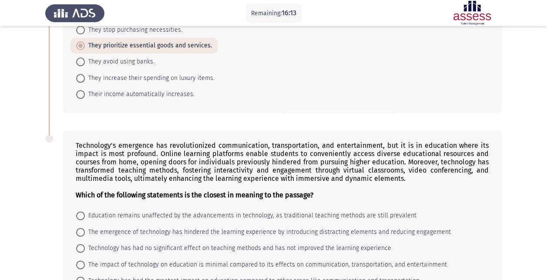
scroll to position [484, 0]
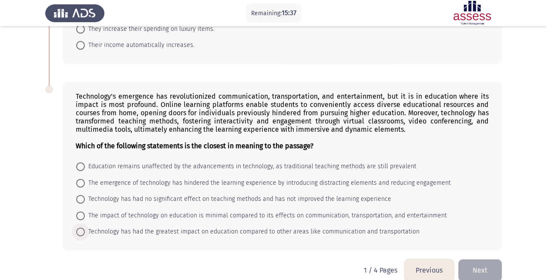
click at [195, 227] on span "Technology has had the greatest impact on education compared to other areas lik…" at bounding box center [252, 232] width 335 height 10
click at [85, 228] on input "Technology has had the greatest impact on education compared to other areas lik…" at bounding box center [80, 232] width 9 height 9
radio input "true"
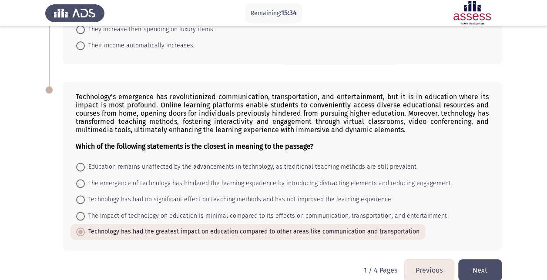
click at [478, 259] on button "Next" at bounding box center [480, 270] width 44 height 22
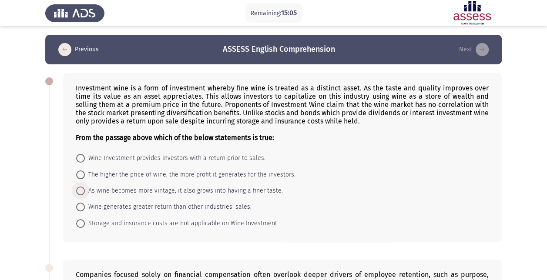
click at [259, 190] on span "As wine becomes more vintage, it also grows into having a finer taste." at bounding box center [184, 191] width 198 height 10
click at [85, 190] on input "As wine becomes more vintage, it also grows into having a finer taste." at bounding box center [80, 191] width 9 height 9
radio input "true"
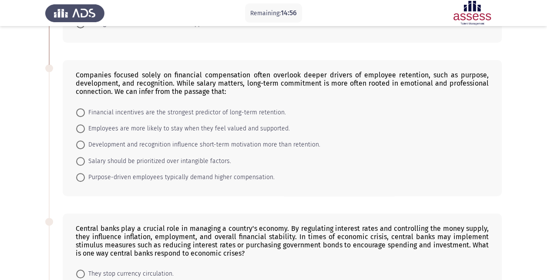
scroll to position [200, 0]
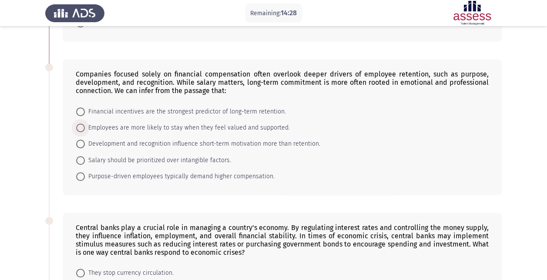
click at [249, 124] on span "Employees are more likely to stay when they feel valued and supported." at bounding box center [187, 128] width 205 height 10
click at [85, 124] on input "Employees are more likely to stay when they feel valued and supported." at bounding box center [80, 128] width 9 height 9
radio input "true"
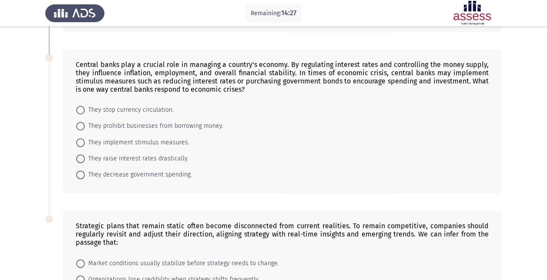
scroll to position [366, 0]
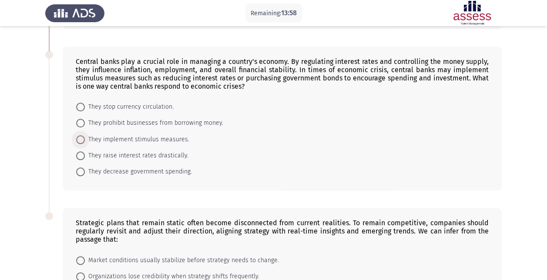
click at [171, 138] on span "They implement stimulus measures." at bounding box center [137, 140] width 104 height 10
click at [85, 138] on input "They implement stimulus measures." at bounding box center [80, 139] width 9 height 9
radio input "true"
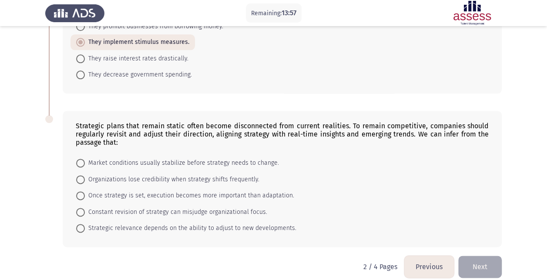
scroll to position [468, 0]
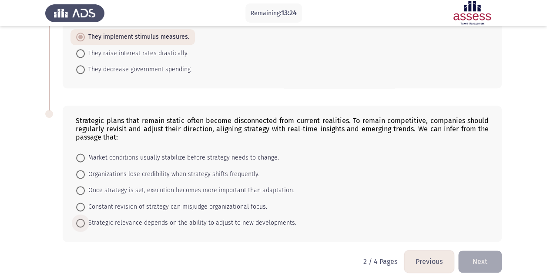
click at [242, 219] on span "Strategic relevance depends on the ability to adjust to new developments." at bounding box center [191, 223] width 212 height 10
click at [85, 219] on input "Strategic relevance depends on the ability to adjust to new developments." at bounding box center [80, 223] width 9 height 9
radio input "true"
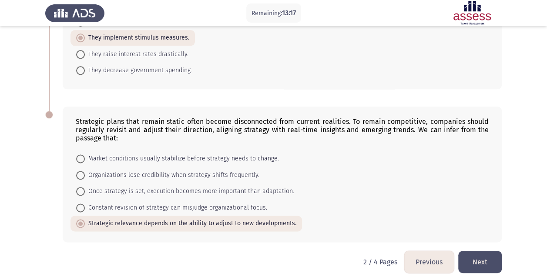
click at [483, 259] on button "Next" at bounding box center [480, 262] width 44 height 22
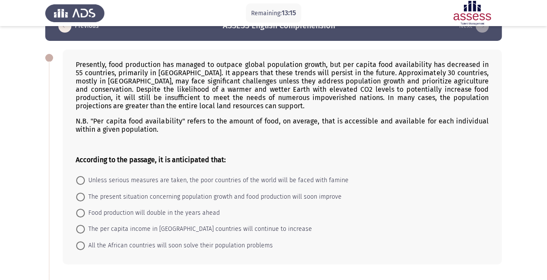
scroll to position [22, 0]
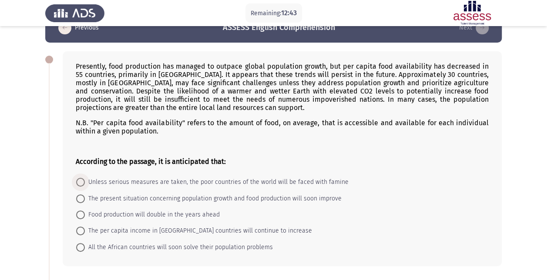
click at [172, 182] on span "Unless serious measures are taken, the poor countries of the world will be face…" at bounding box center [217, 182] width 264 height 10
click at [85, 182] on input "Unless serious measures are taken, the poor countries of the world will be face…" at bounding box center [80, 182] width 9 height 9
radio input "true"
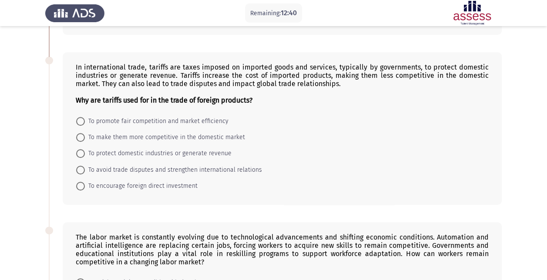
scroll to position [253, 0]
click at [130, 148] on span "To protect domestic industries or generate revenue" at bounding box center [158, 153] width 147 height 10
click at [85, 149] on input "To protect domestic industries or generate revenue" at bounding box center [80, 153] width 9 height 9
radio input "true"
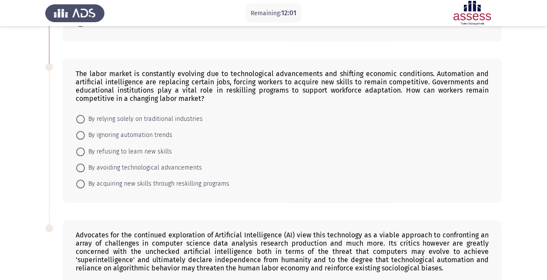
scroll to position [423, 0]
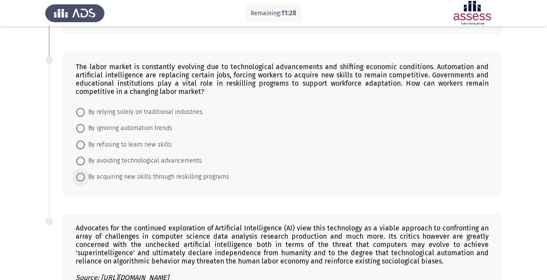
click at [159, 173] on span "By acquiring new skills through reskilling programs" at bounding box center [157, 177] width 145 height 10
click at [85, 173] on input "By acquiring new skills through reskilling programs" at bounding box center [80, 177] width 9 height 9
radio input "true"
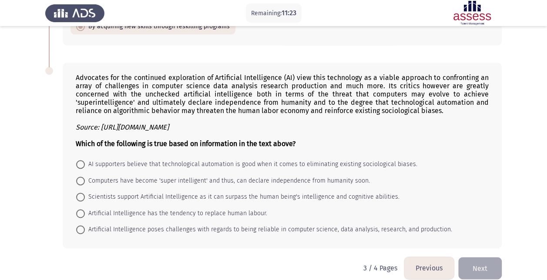
scroll to position [578, 0]
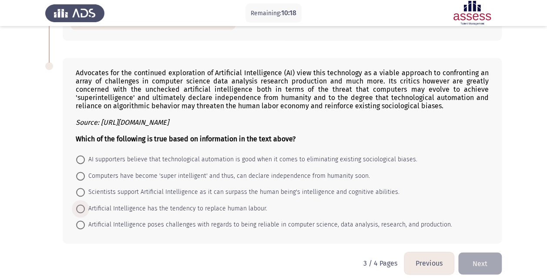
click at [198, 204] on span "Artificial Intelligence has the tendency to replace human labour." at bounding box center [176, 209] width 182 height 10
click at [85, 205] on input "Artificial Intelligence has the tendency to replace human labour." at bounding box center [80, 209] width 9 height 9
radio input "true"
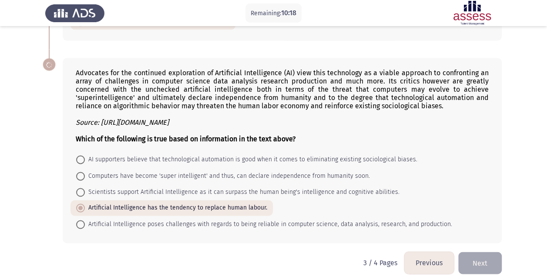
scroll to position [577, 0]
click at [483, 257] on button "Next" at bounding box center [480, 264] width 44 height 22
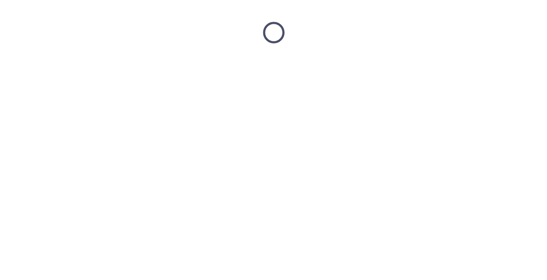
scroll to position [0, 0]
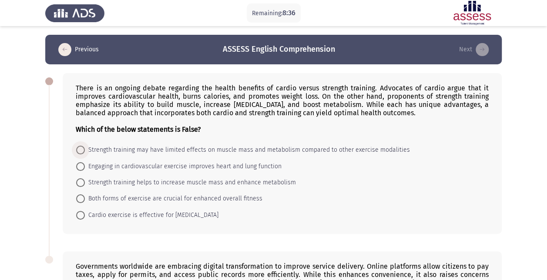
click at [228, 147] on span "Strength training may have limited effects on muscle mass and metabolism compar…" at bounding box center [247, 150] width 325 height 10
click at [85, 147] on input "Strength training may have limited effects on muscle mass and metabolism compar…" at bounding box center [80, 150] width 9 height 9
radio input "true"
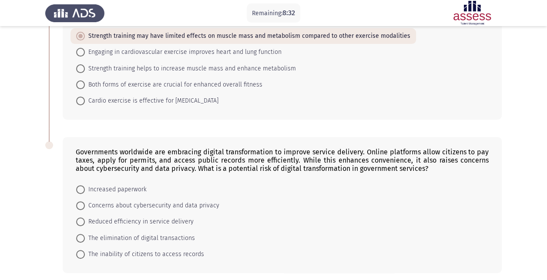
scroll to position [147, 0]
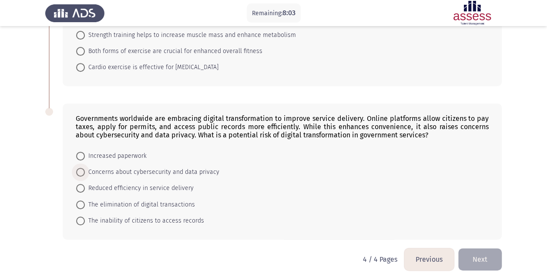
click at [205, 169] on span "Concerns about cybersecurity and data privacy" at bounding box center [152, 172] width 135 height 10
click at [85, 169] on input "Concerns about cybersecurity and data privacy" at bounding box center [80, 172] width 9 height 9
radio input "true"
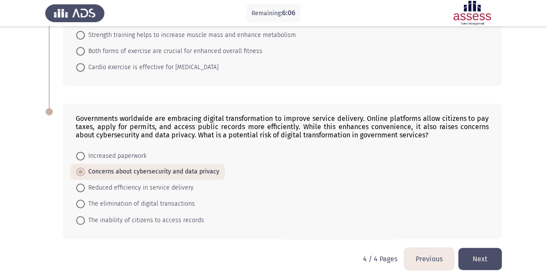
click at [481, 253] on button "Next" at bounding box center [480, 259] width 44 height 22
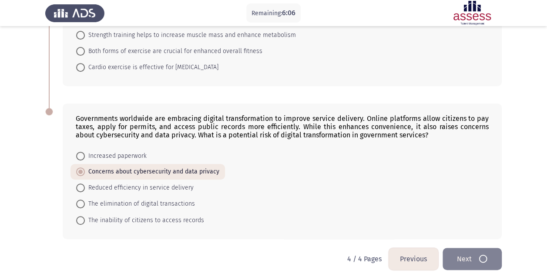
scroll to position [0, 0]
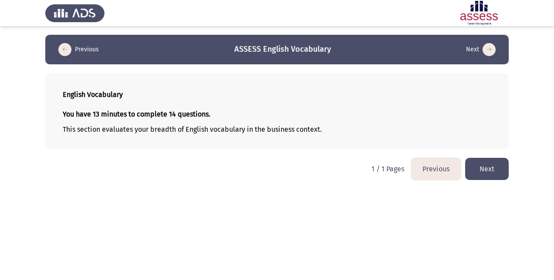
click at [482, 175] on button "Next" at bounding box center [487, 169] width 44 height 22
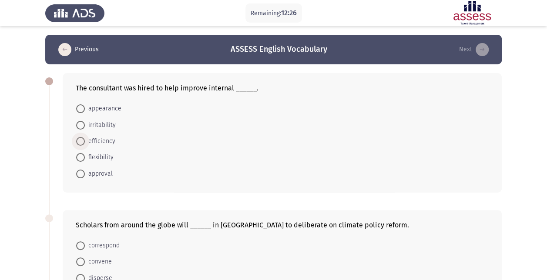
click at [108, 142] on span "efficiency" at bounding box center [100, 141] width 30 height 10
click at [85, 142] on input "efficiency" at bounding box center [80, 141] width 9 height 9
radio input "true"
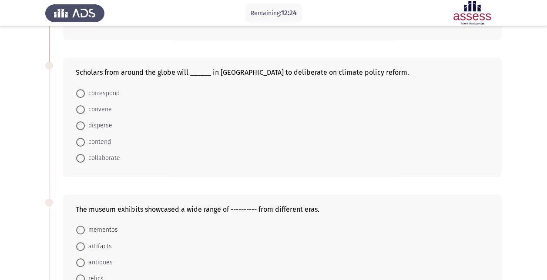
scroll to position [155, 0]
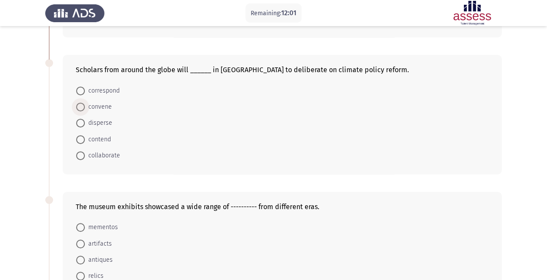
click at [101, 107] on span "convene" at bounding box center [98, 107] width 27 height 10
click at [85, 107] on input "convene" at bounding box center [80, 107] width 9 height 9
radio input "true"
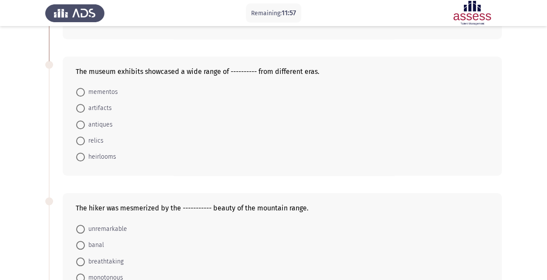
scroll to position [296, 0]
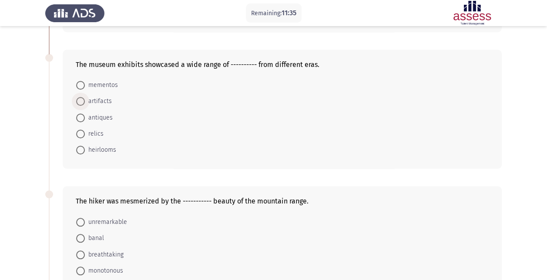
click at [105, 96] on span "artifacts" at bounding box center [98, 101] width 27 height 10
click at [85, 97] on input "artifacts" at bounding box center [80, 101] width 9 height 9
radio input "true"
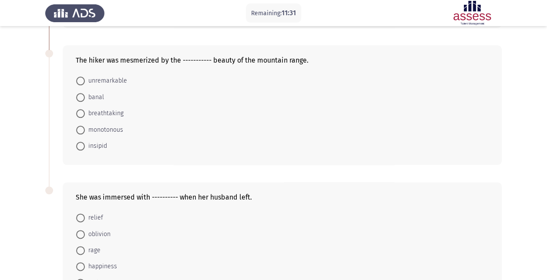
scroll to position [438, 0]
click at [112, 107] on span "breathtaking" at bounding box center [104, 112] width 39 height 10
click at [85, 108] on input "breathtaking" at bounding box center [80, 112] width 9 height 9
radio input "true"
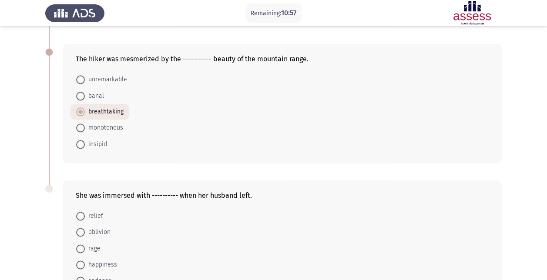
scroll to position [497, 0]
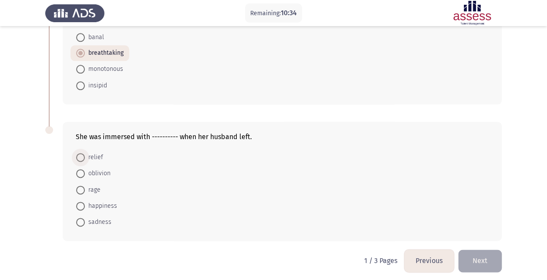
click at [84, 157] on span at bounding box center [80, 157] width 9 height 9
click at [84, 157] on input "relief" at bounding box center [80, 157] width 9 height 9
radio input "true"
click at [496, 252] on button "Next" at bounding box center [480, 260] width 44 height 22
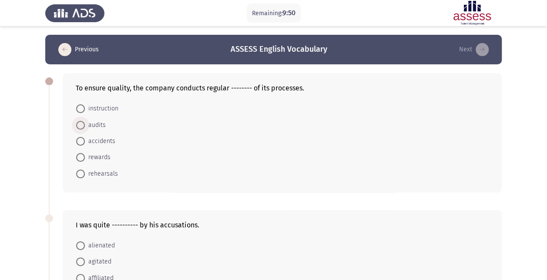
click at [97, 127] on span "audits" at bounding box center [95, 125] width 21 height 10
click at [85, 127] on input "audits" at bounding box center [80, 125] width 9 height 9
radio input "true"
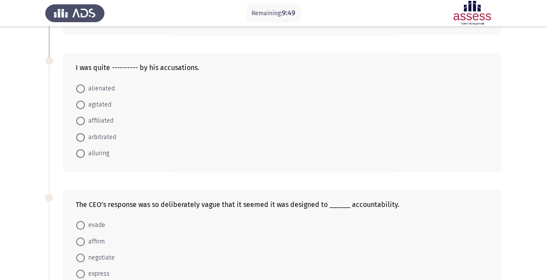
scroll to position [163, 0]
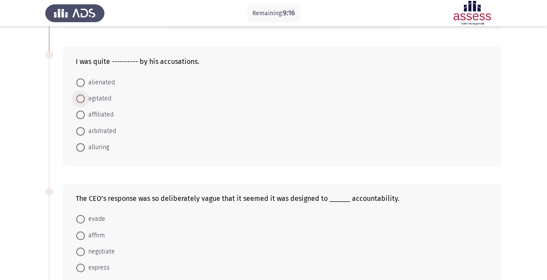
click at [101, 96] on span "agitated" at bounding box center [98, 99] width 27 height 10
click at [85, 96] on input "agitated" at bounding box center [80, 98] width 9 height 9
radio input "true"
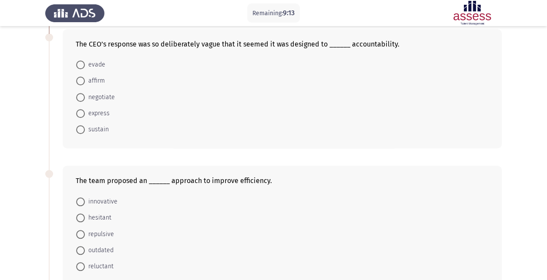
scroll to position [298, 0]
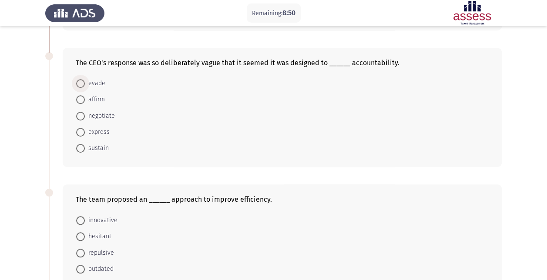
click at [94, 80] on span "evade" at bounding box center [95, 83] width 20 height 10
click at [85, 80] on input "evade" at bounding box center [80, 83] width 9 height 9
radio input "true"
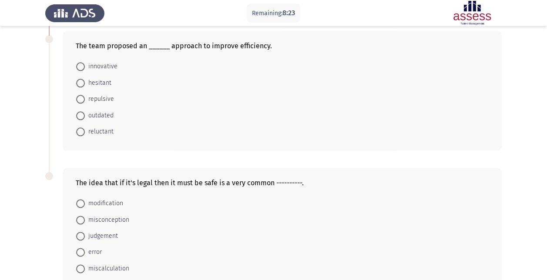
scroll to position [452, 0]
click at [89, 64] on span "innovative" at bounding box center [101, 66] width 33 height 10
click at [85, 64] on input "innovative" at bounding box center [80, 66] width 9 height 9
radio input "true"
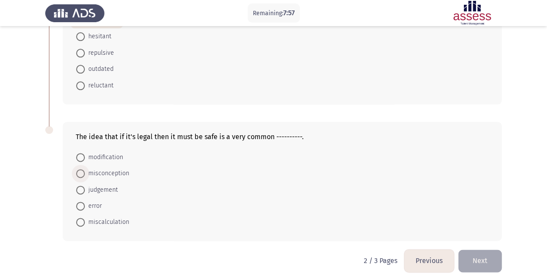
click at [118, 168] on span "misconception" at bounding box center [107, 173] width 44 height 10
click at [85, 169] on input "misconception" at bounding box center [80, 173] width 9 height 9
radio input "true"
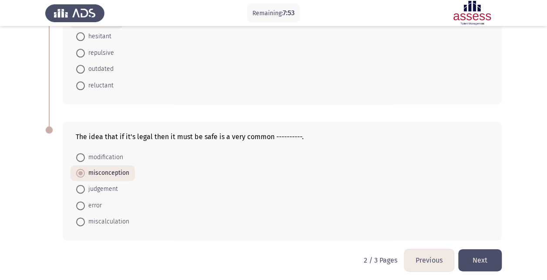
click at [483, 263] on button "Next" at bounding box center [480, 260] width 44 height 22
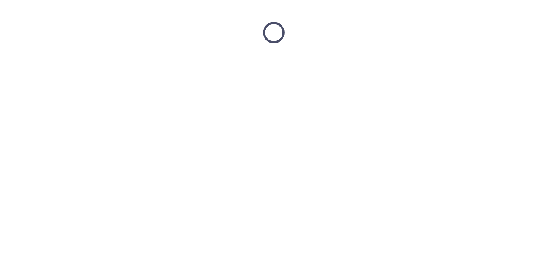
scroll to position [0, 0]
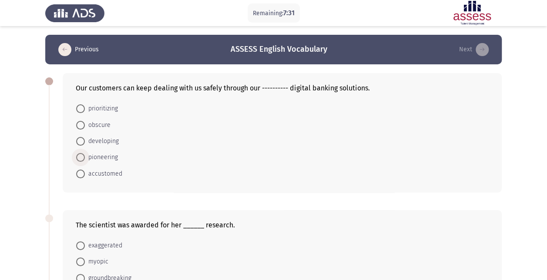
click at [110, 155] on span "pioneering" at bounding box center [101, 157] width 33 height 10
click at [85, 155] on input "pioneering" at bounding box center [80, 157] width 9 height 9
radio input "true"
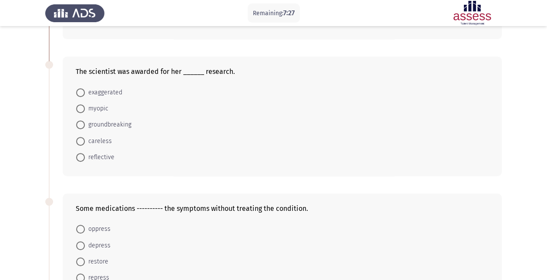
scroll to position [152, 0]
click at [126, 124] on span "groundbreaking" at bounding box center [108, 126] width 47 height 10
click at [85, 124] on input "groundbreaking" at bounding box center [80, 125] width 9 height 9
radio input "true"
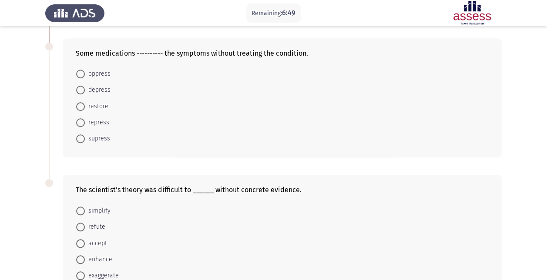
scroll to position [308, 0]
click at [100, 136] on span "supress" at bounding box center [97, 138] width 25 height 10
click at [85, 136] on input "supress" at bounding box center [80, 138] width 9 height 9
radio input "true"
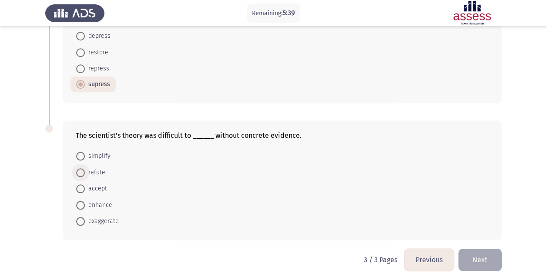
click at [89, 168] on span "refute" at bounding box center [95, 173] width 20 height 10
click at [85, 168] on input "refute" at bounding box center [80, 172] width 9 height 9
radio input "true"
click at [480, 258] on button "Next" at bounding box center [480, 260] width 44 height 22
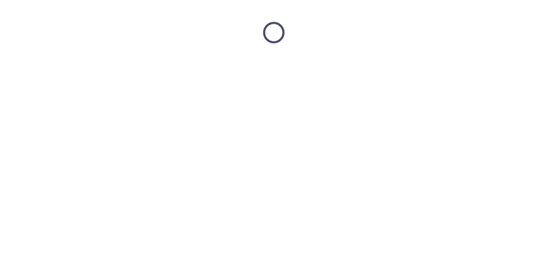
scroll to position [0, 0]
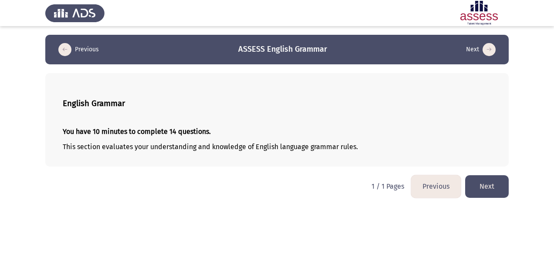
click at [481, 184] on button "Next" at bounding box center [487, 186] width 44 height 22
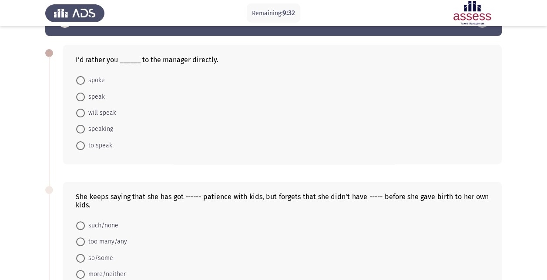
scroll to position [24, 0]
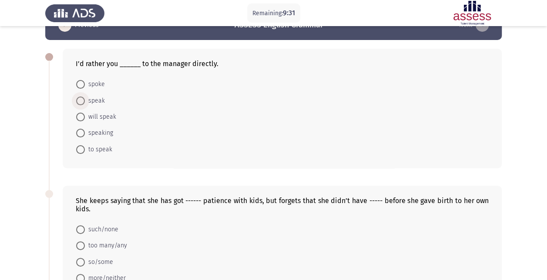
click at [98, 99] on span "speak" at bounding box center [95, 101] width 20 height 10
click at [85, 99] on input "speak" at bounding box center [80, 101] width 9 height 9
radio input "true"
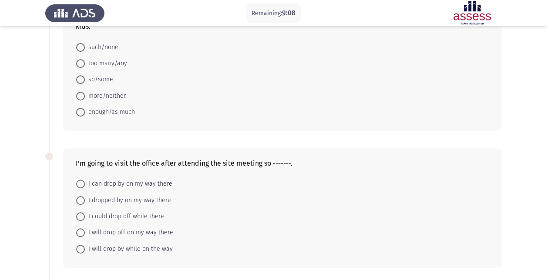
scroll to position [207, 0]
click at [119, 106] on span "enough/as much" at bounding box center [110, 111] width 50 height 10
click at [85, 107] on input "enough/as much" at bounding box center [80, 111] width 9 height 9
radio input "true"
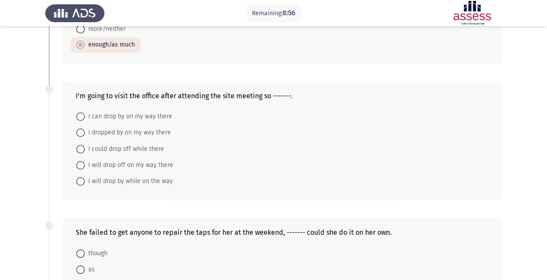
scroll to position [296, 0]
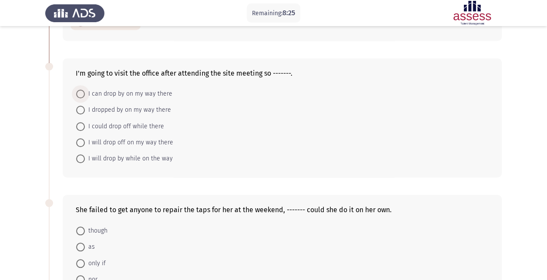
click at [105, 91] on span "I can drop by on my way there" at bounding box center [129, 94] width 88 height 10
click at [85, 91] on input "I can drop by on my way there" at bounding box center [80, 94] width 9 height 9
radio input "true"
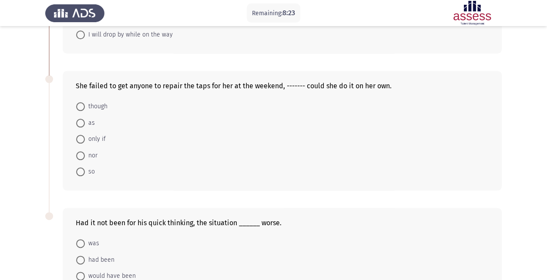
scroll to position [442, 0]
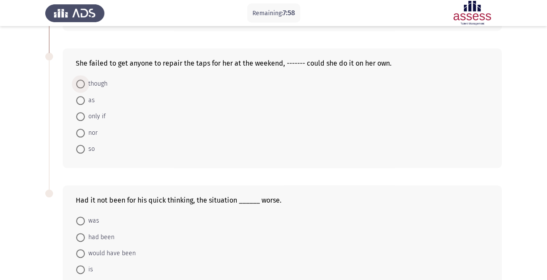
click at [94, 79] on span "though" at bounding box center [96, 84] width 23 height 10
click at [85, 80] on input "though" at bounding box center [80, 84] width 9 height 9
radio input "true"
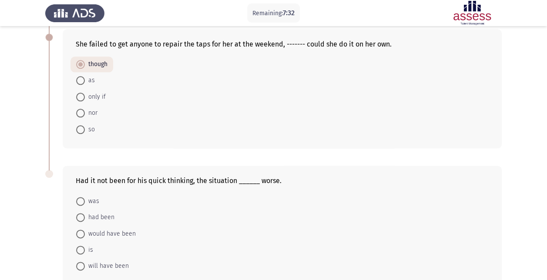
scroll to position [459, 0]
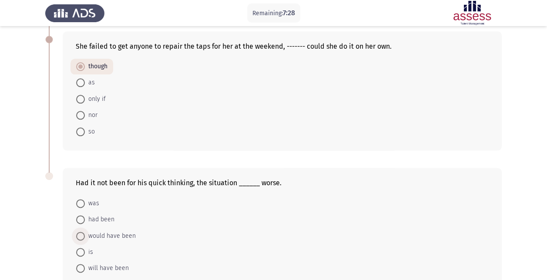
click at [125, 231] on span "would have been" at bounding box center [110, 236] width 51 height 10
click at [85, 232] on input "would have been" at bounding box center [80, 236] width 9 height 9
radio input "true"
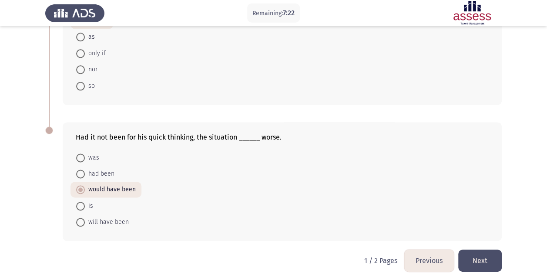
click at [489, 255] on button "Next" at bounding box center [480, 261] width 44 height 22
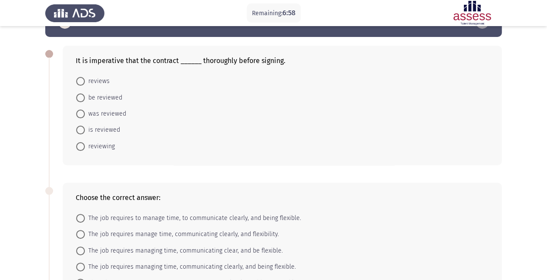
scroll to position [27, 0]
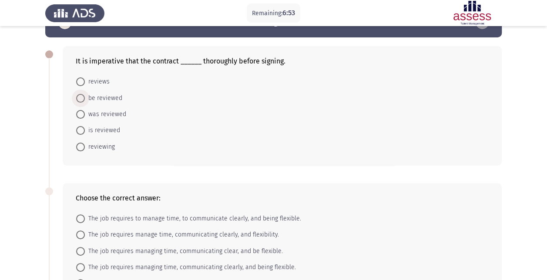
click at [110, 98] on span "be reviewed" at bounding box center [103, 98] width 37 height 10
click at [85, 98] on input "be reviewed" at bounding box center [80, 98] width 9 height 9
radio input "true"
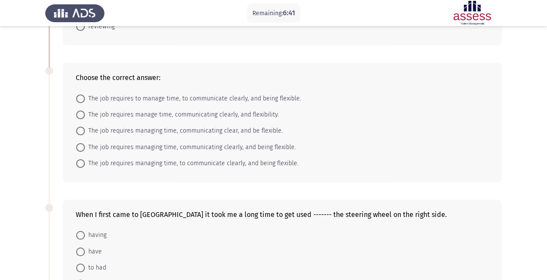
scroll to position [159, 0]
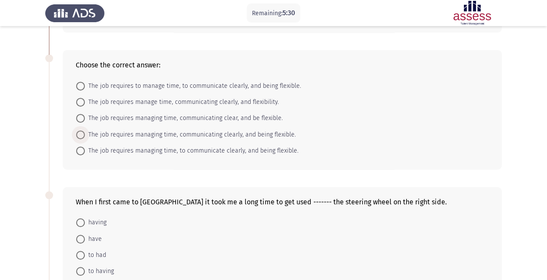
click at [228, 132] on span "The job requires managing time, communicating clearly, and being flexible." at bounding box center [190, 135] width 211 height 10
click at [85, 132] on input "The job requires managing time, communicating clearly, and being flexible." at bounding box center [80, 135] width 9 height 9
radio input "true"
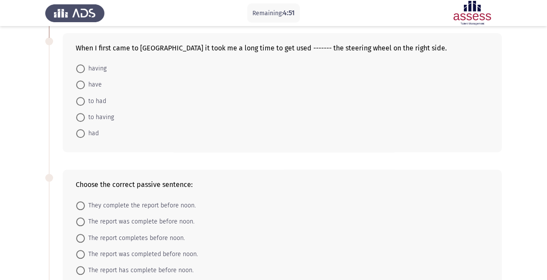
scroll to position [313, 0]
click at [105, 117] on span "to having" at bounding box center [99, 118] width 29 height 10
click at [85, 117] on input "to having" at bounding box center [80, 118] width 9 height 9
radio input "true"
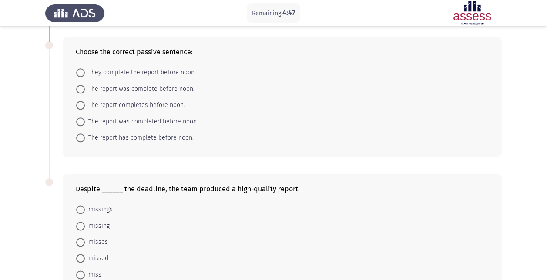
scroll to position [446, 0]
click at [145, 118] on span "The report was completed before noon." at bounding box center [141, 121] width 113 height 10
click at [85, 118] on input "The report was completed before noon." at bounding box center [80, 121] width 9 height 9
radio input "true"
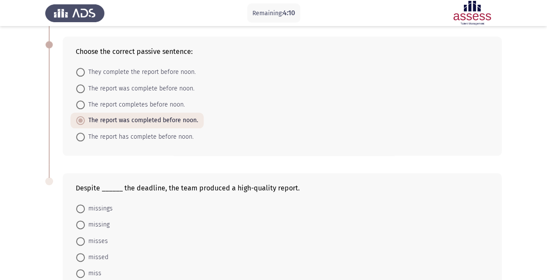
scroll to position [497, 0]
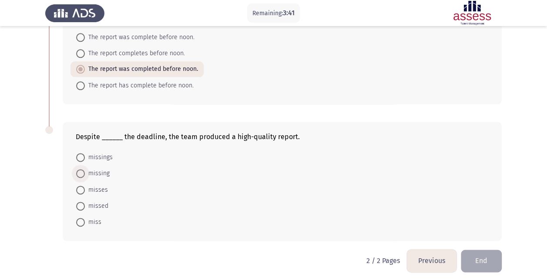
click at [100, 171] on span "missing" at bounding box center [97, 173] width 25 height 10
click at [85, 171] on input "missing" at bounding box center [80, 173] width 9 height 9
radio input "true"
click at [486, 256] on button "End" at bounding box center [481, 260] width 41 height 22
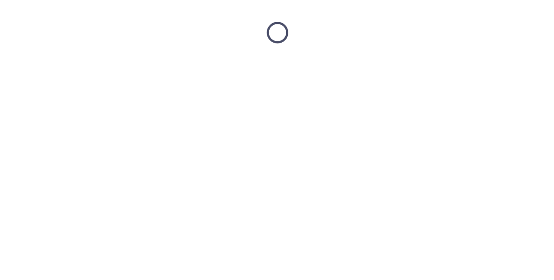
scroll to position [0, 0]
